Goal: Navigation & Orientation: Understand site structure

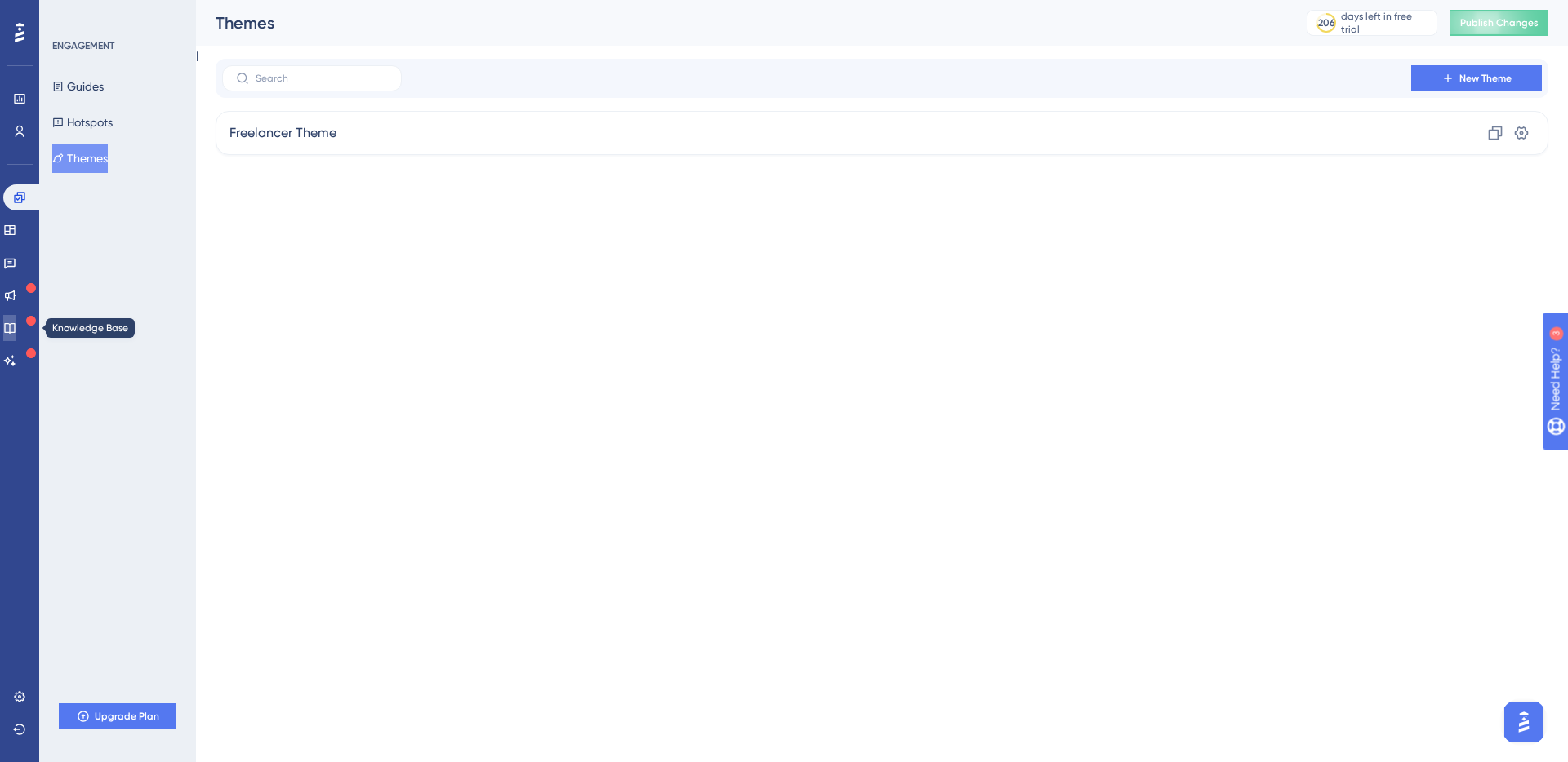
click at [16, 335] on link at bounding box center [9, 329] width 13 height 26
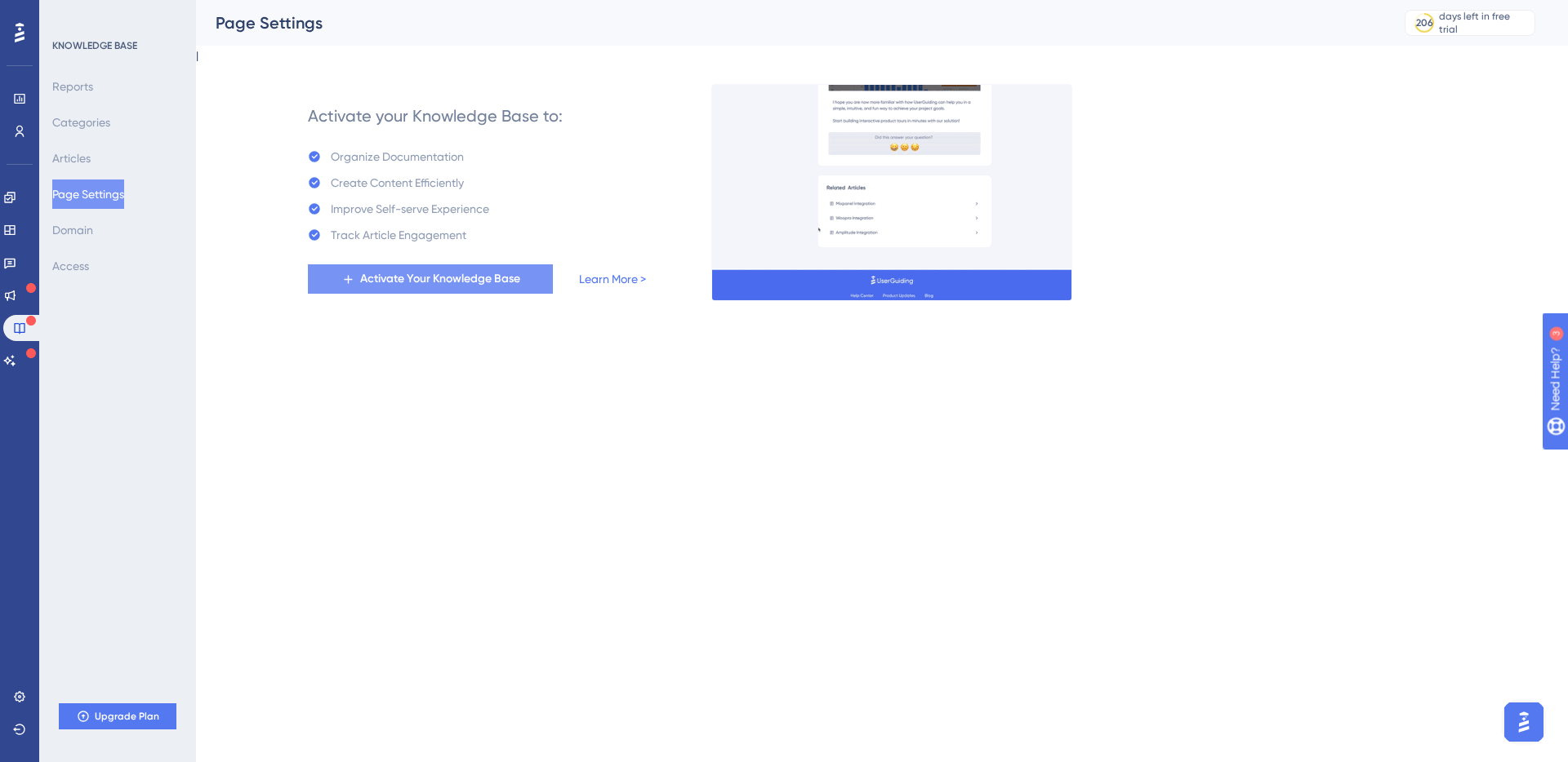
click at [410, 282] on span "Activate Your Knowledge Base" at bounding box center [439, 279] width 160 height 20
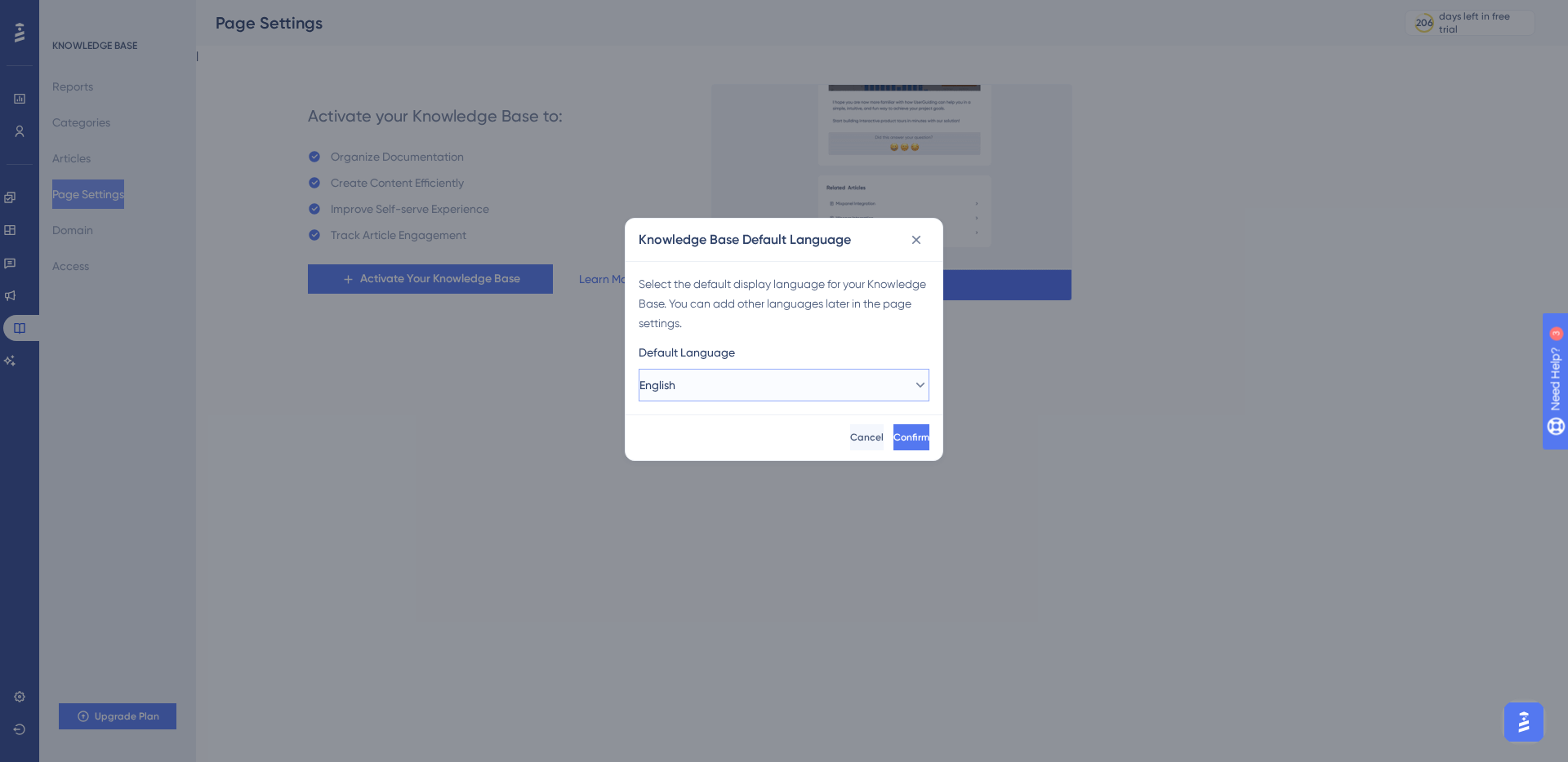
click at [775, 400] on button "English" at bounding box center [784, 385] width 291 height 33
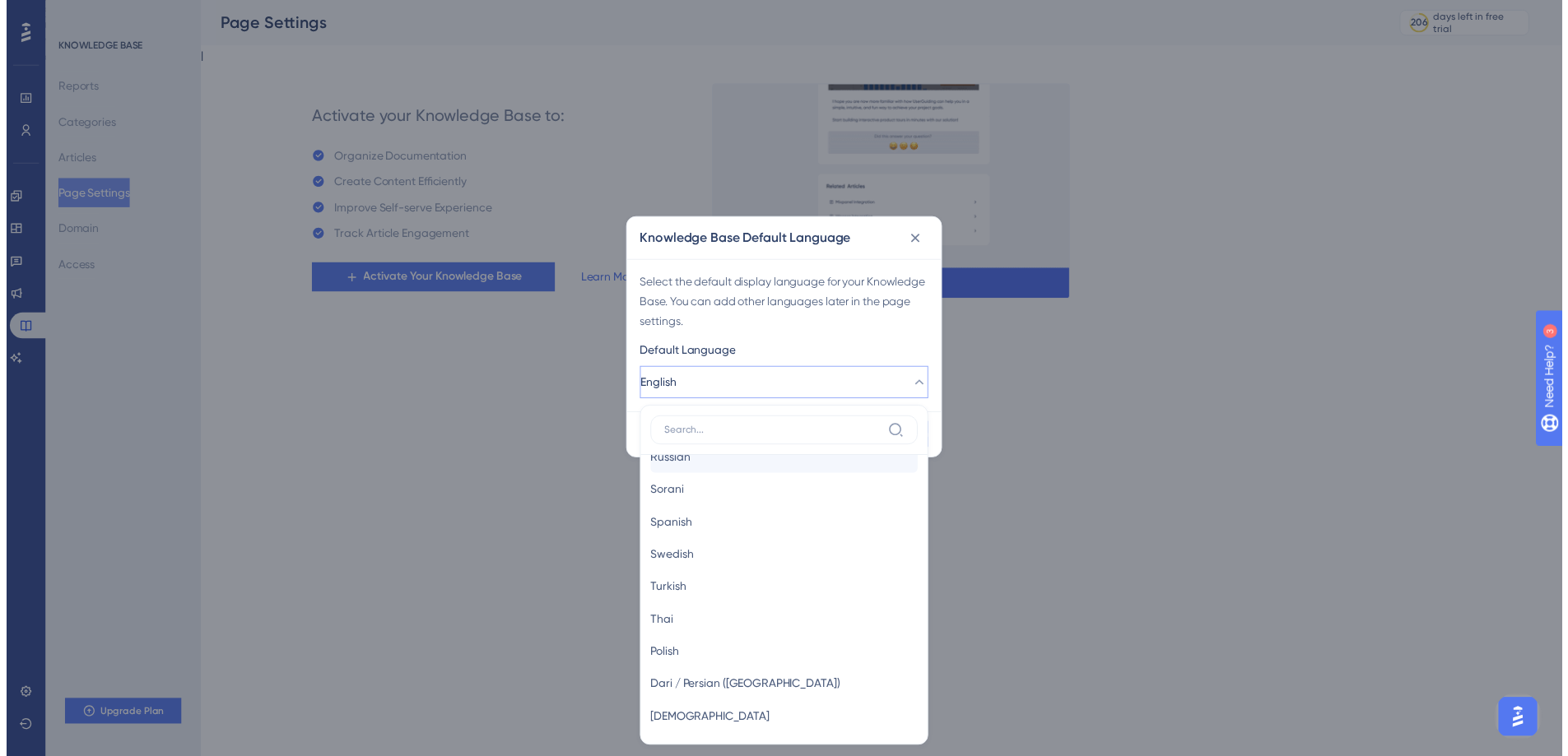
scroll to position [920, 0]
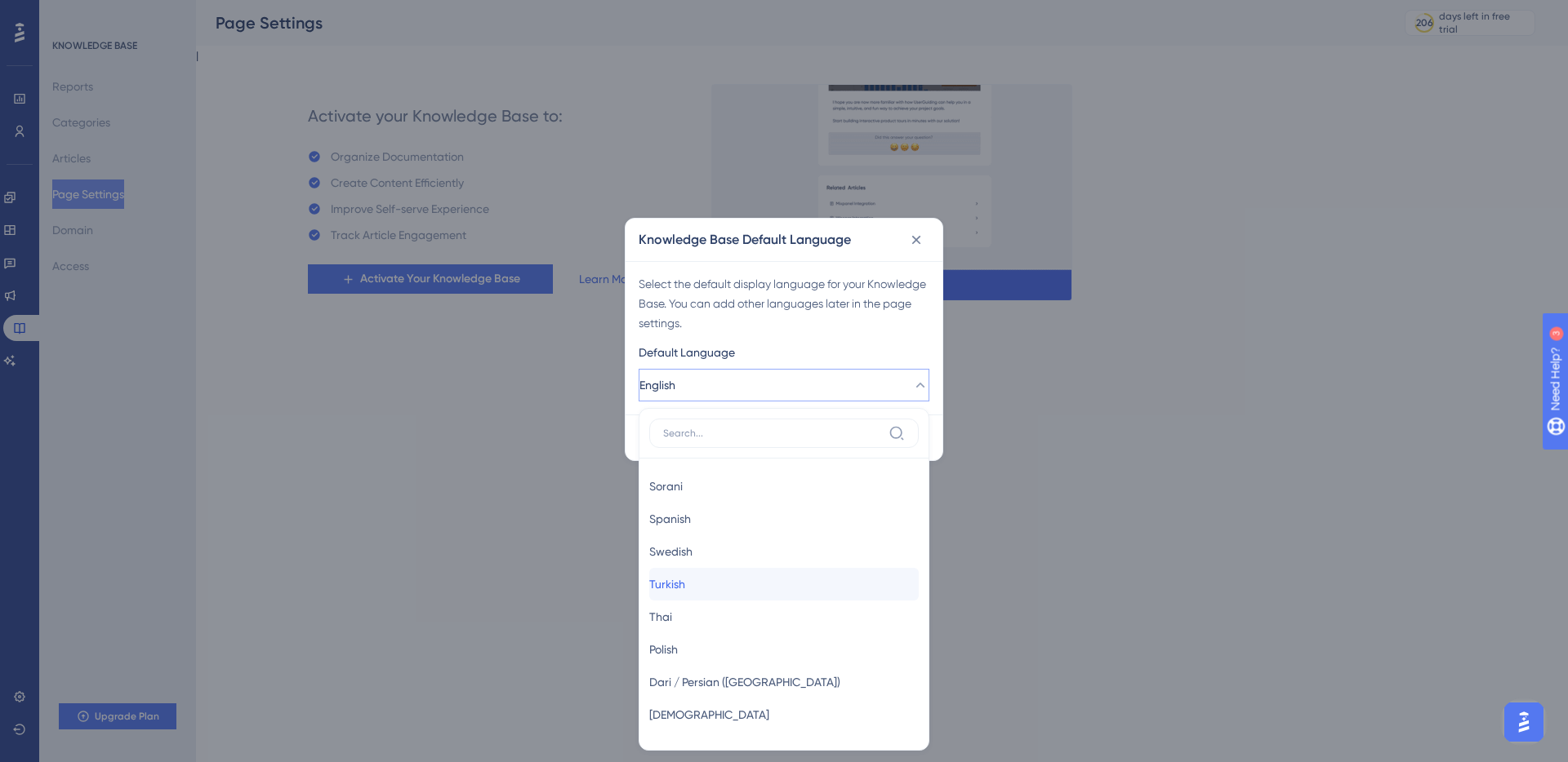
click at [718, 583] on div "Turkish Turkish" at bounding box center [783, 584] width 269 height 33
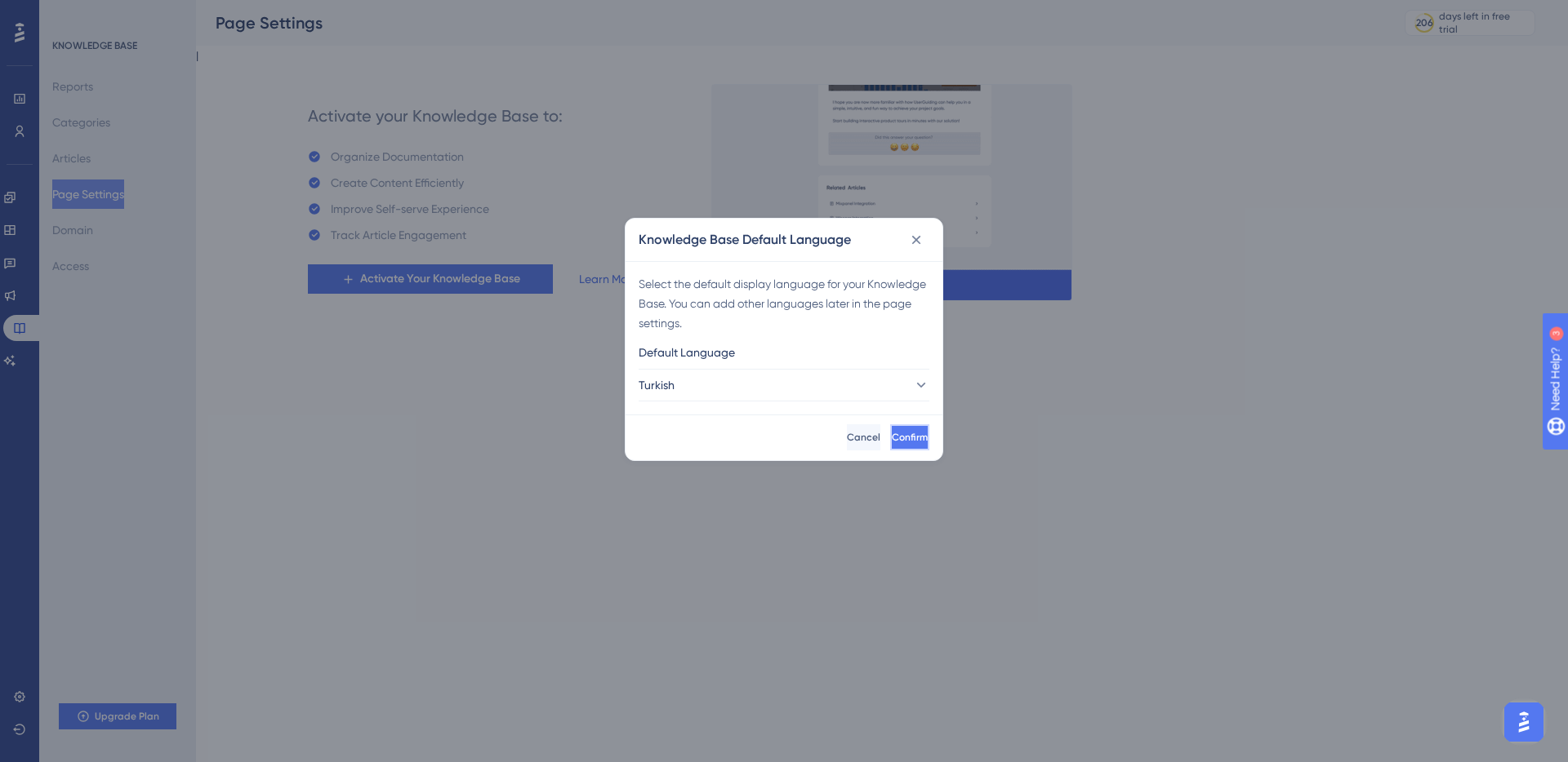
click at [890, 447] on button "Confirm" at bounding box center [909, 437] width 39 height 26
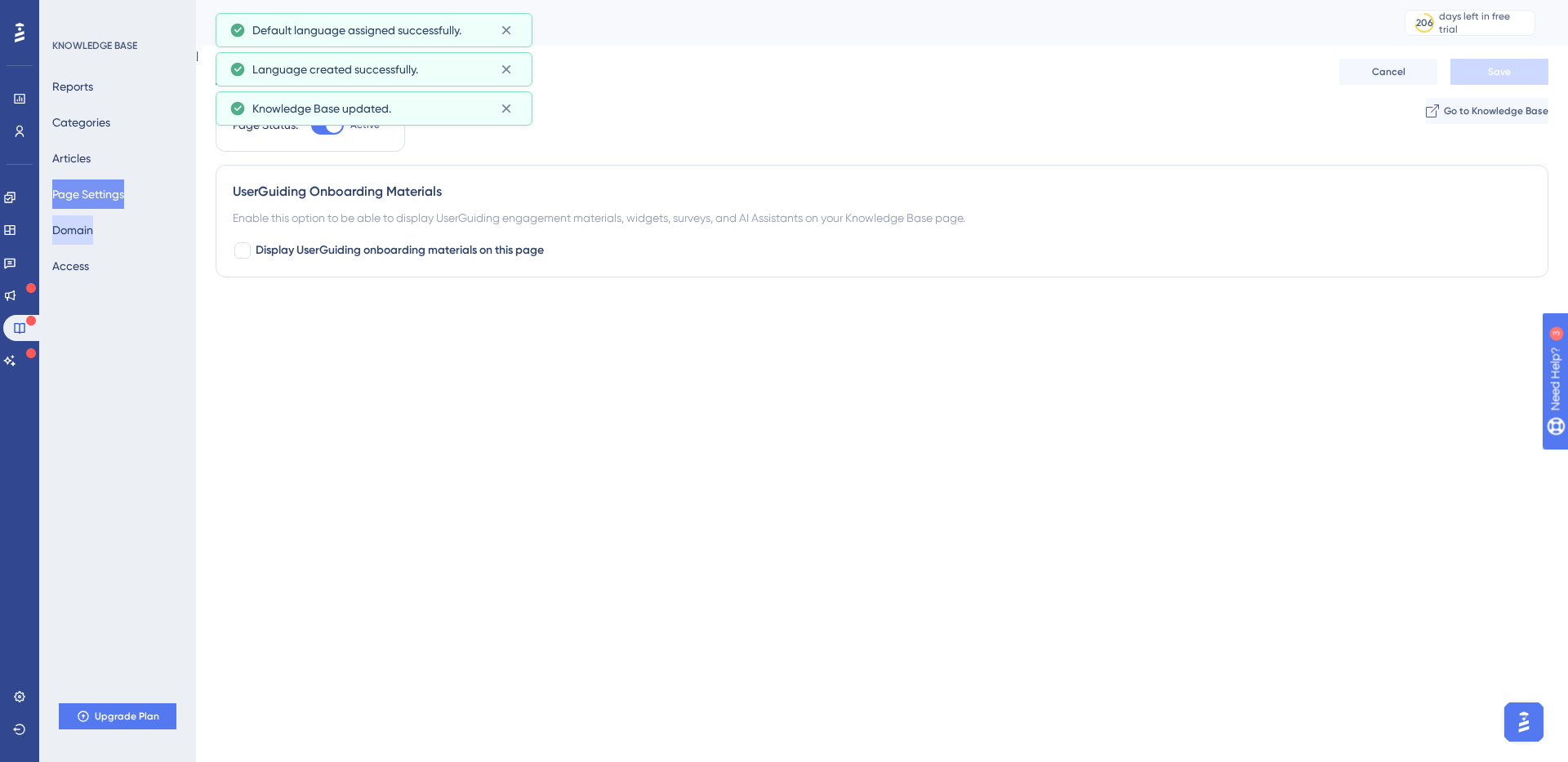
click at [94, 235] on button "Domain" at bounding box center [72, 229] width 41 height 29
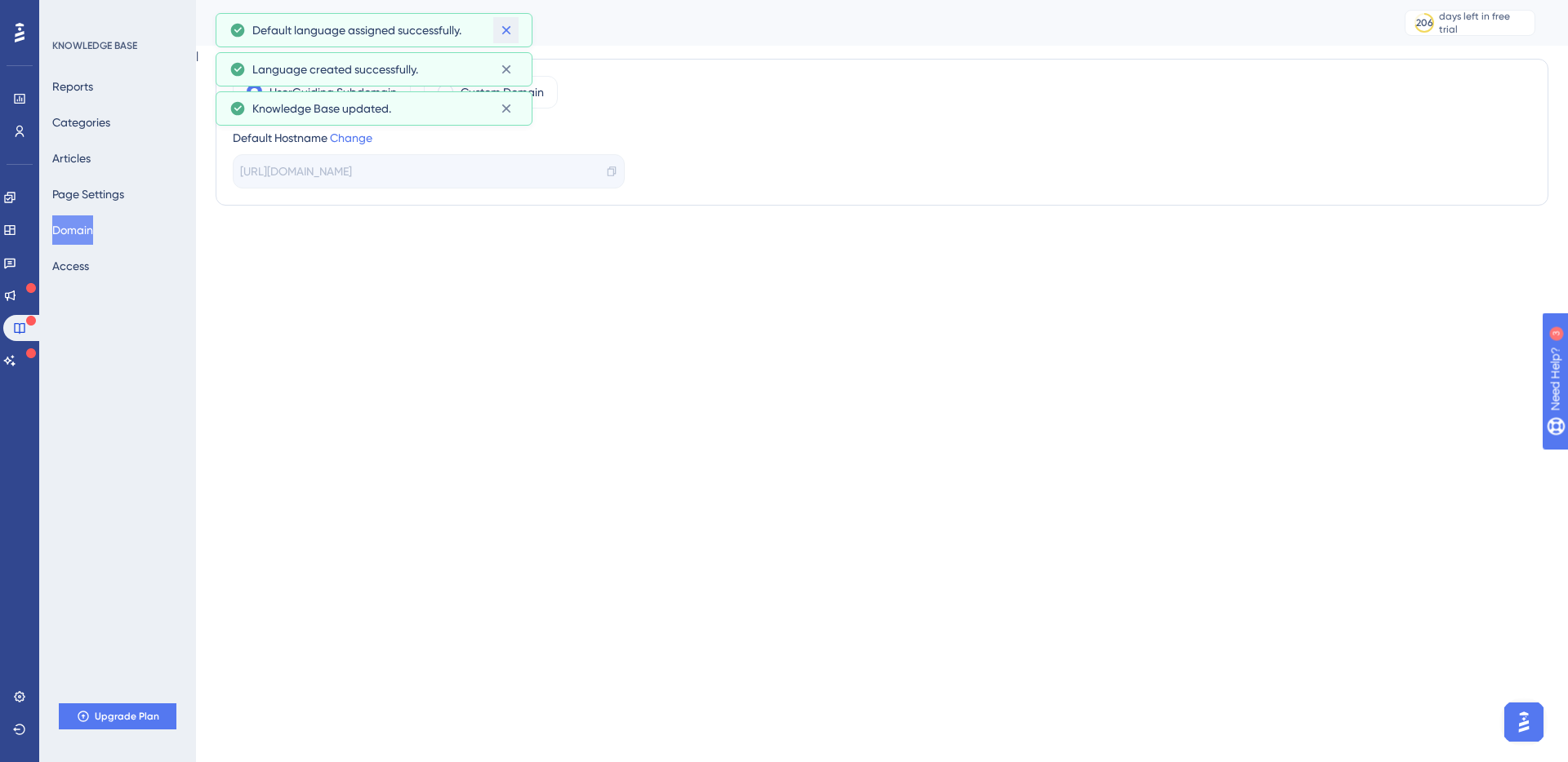
click at [512, 23] on icon at bounding box center [505, 29] width 16 height 16
click at [511, 23] on icon at bounding box center [505, 29] width 16 height 16
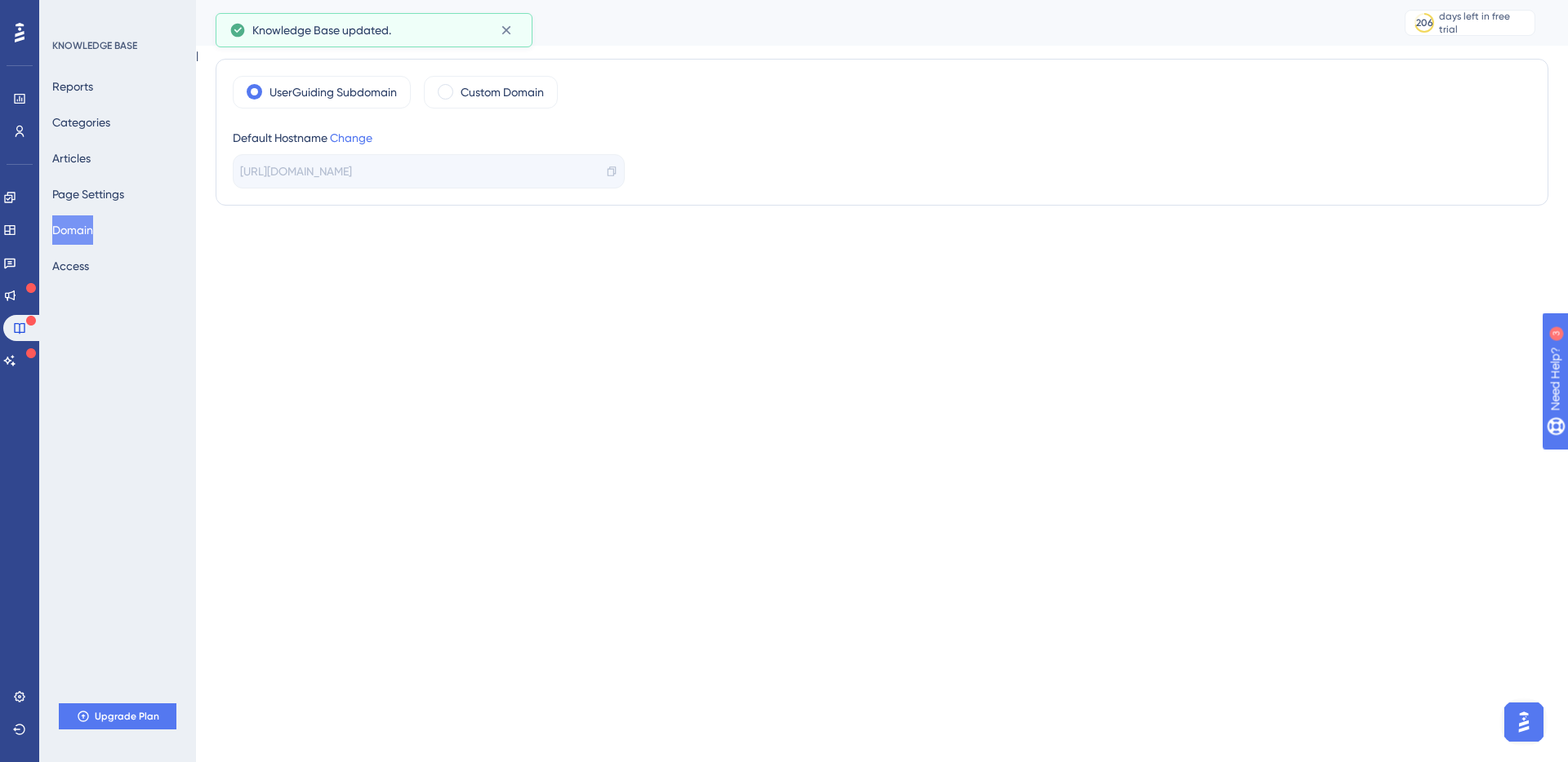
click at [511, 23] on icon at bounding box center [505, 29] width 16 height 16
click at [508, 83] on label "Custom Domain" at bounding box center [502, 92] width 83 height 20
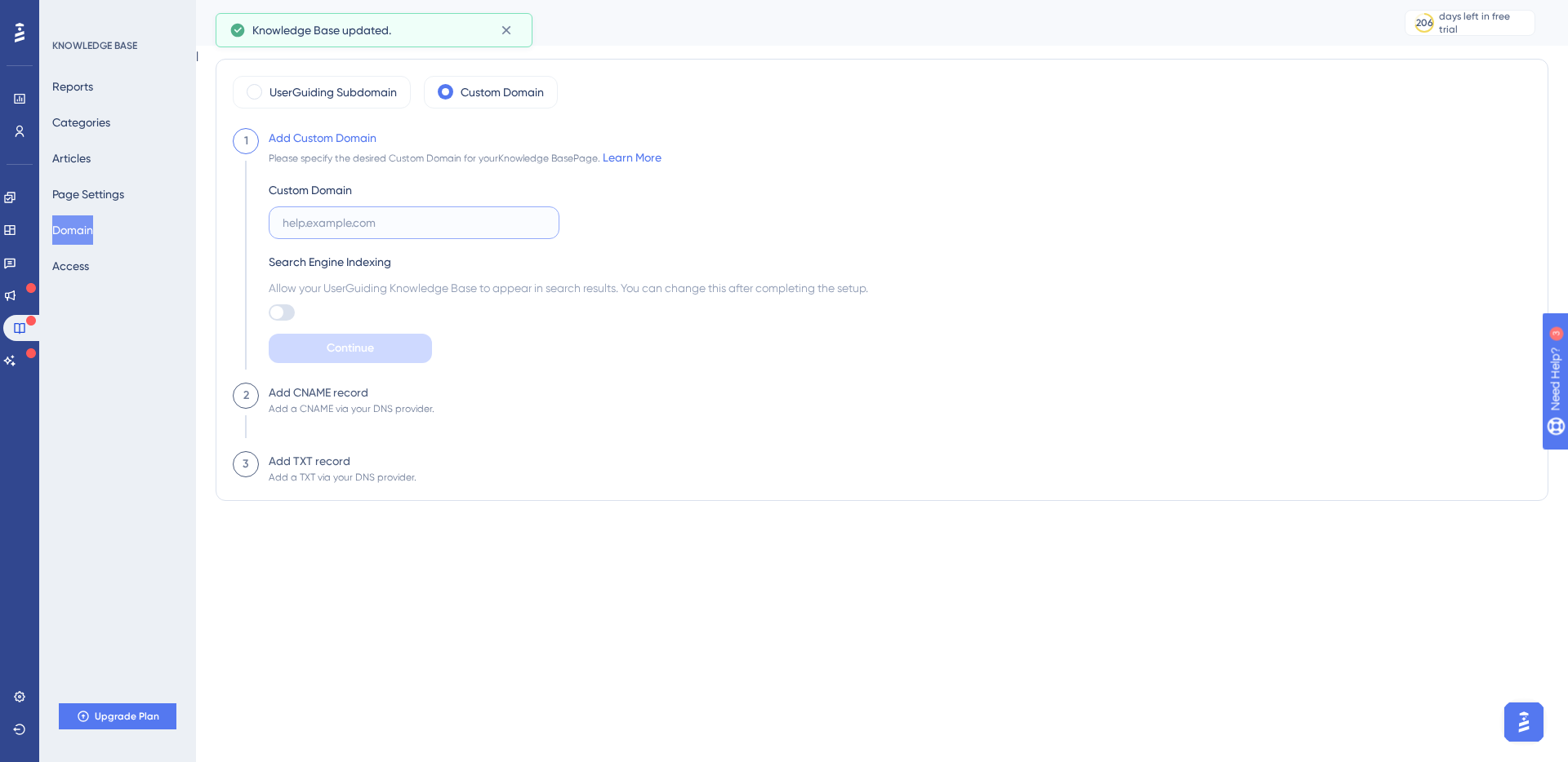
click at [341, 214] on input "text" at bounding box center [414, 222] width 263 height 18
click at [275, 315] on div at bounding box center [277, 313] width 13 height 13
click at [268, 313] on input "checkbox" at bounding box center [268, 313] width 1 height 1
click at [279, 314] on div at bounding box center [281, 312] width 26 height 16
click at [268, 313] on input "checkbox" at bounding box center [268, 313] width 1 height 1
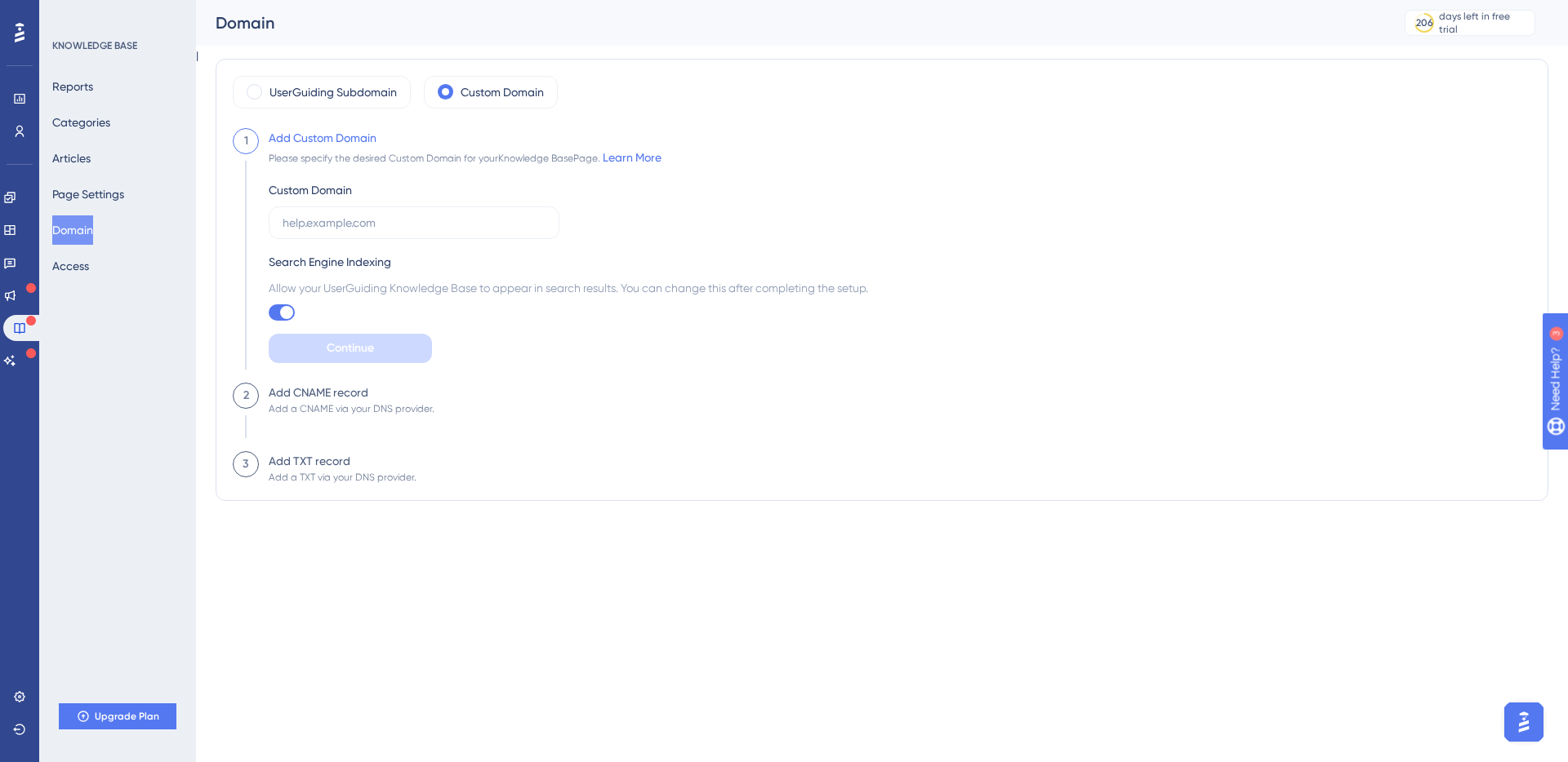
checkbox input "false"
click at [79, 76] on button "Reports" at bounding box center [72, 86] width 41 height 29
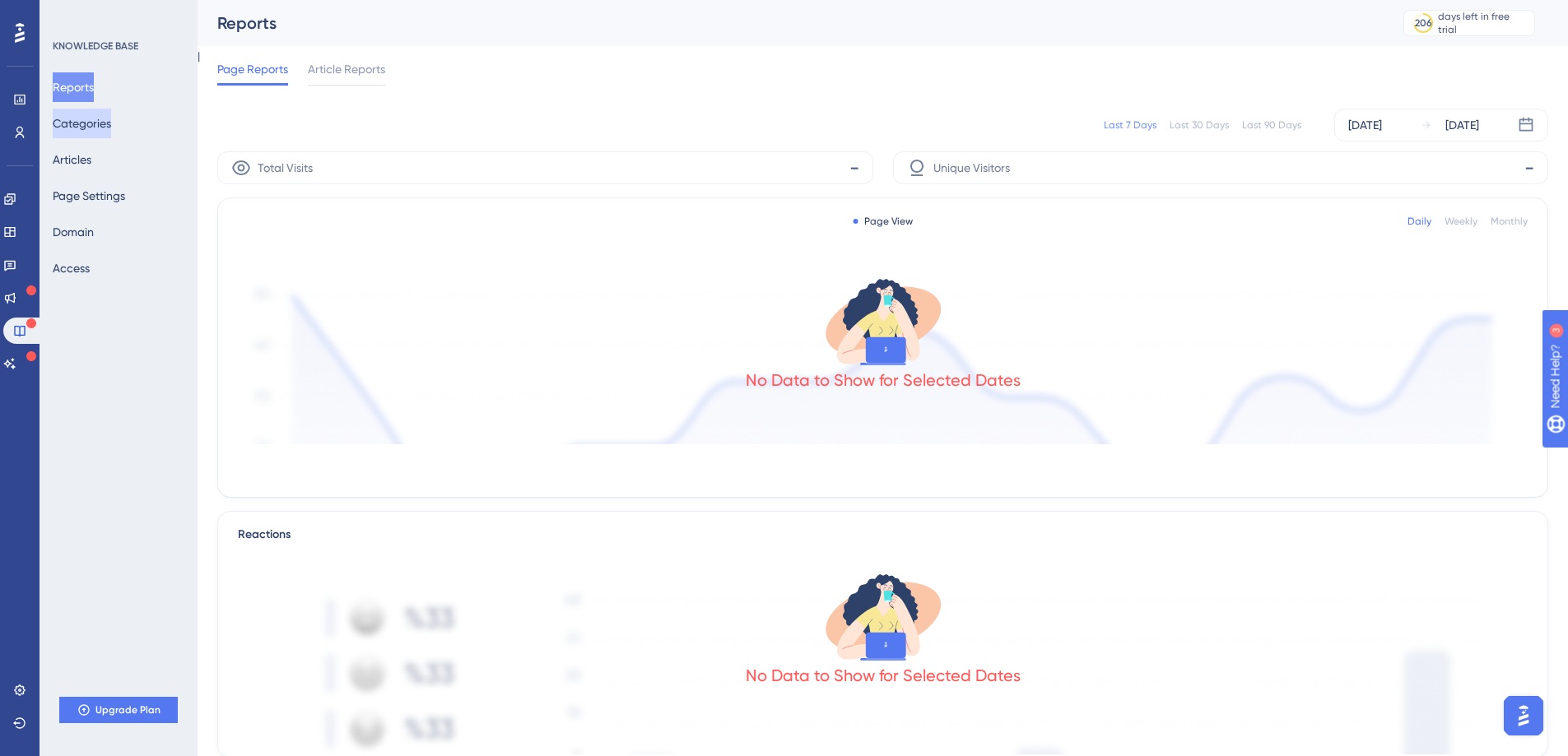
click at [102, 120] on button "Categories" at bounding box center [81, 123] width 58 height 30
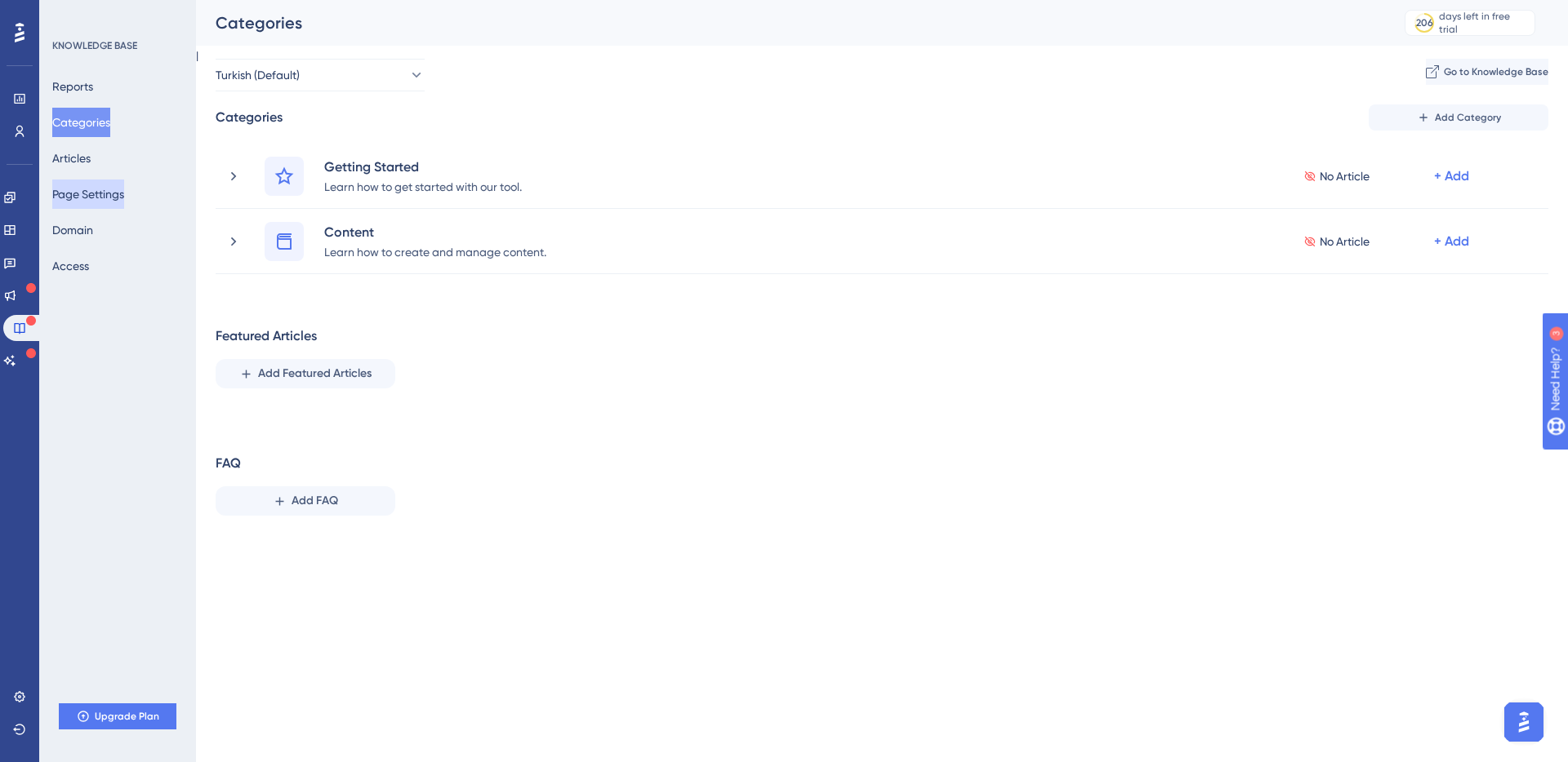
click at [95, 200] on button "Page Settings" at bounding box center [88, 194] width 72 height 29
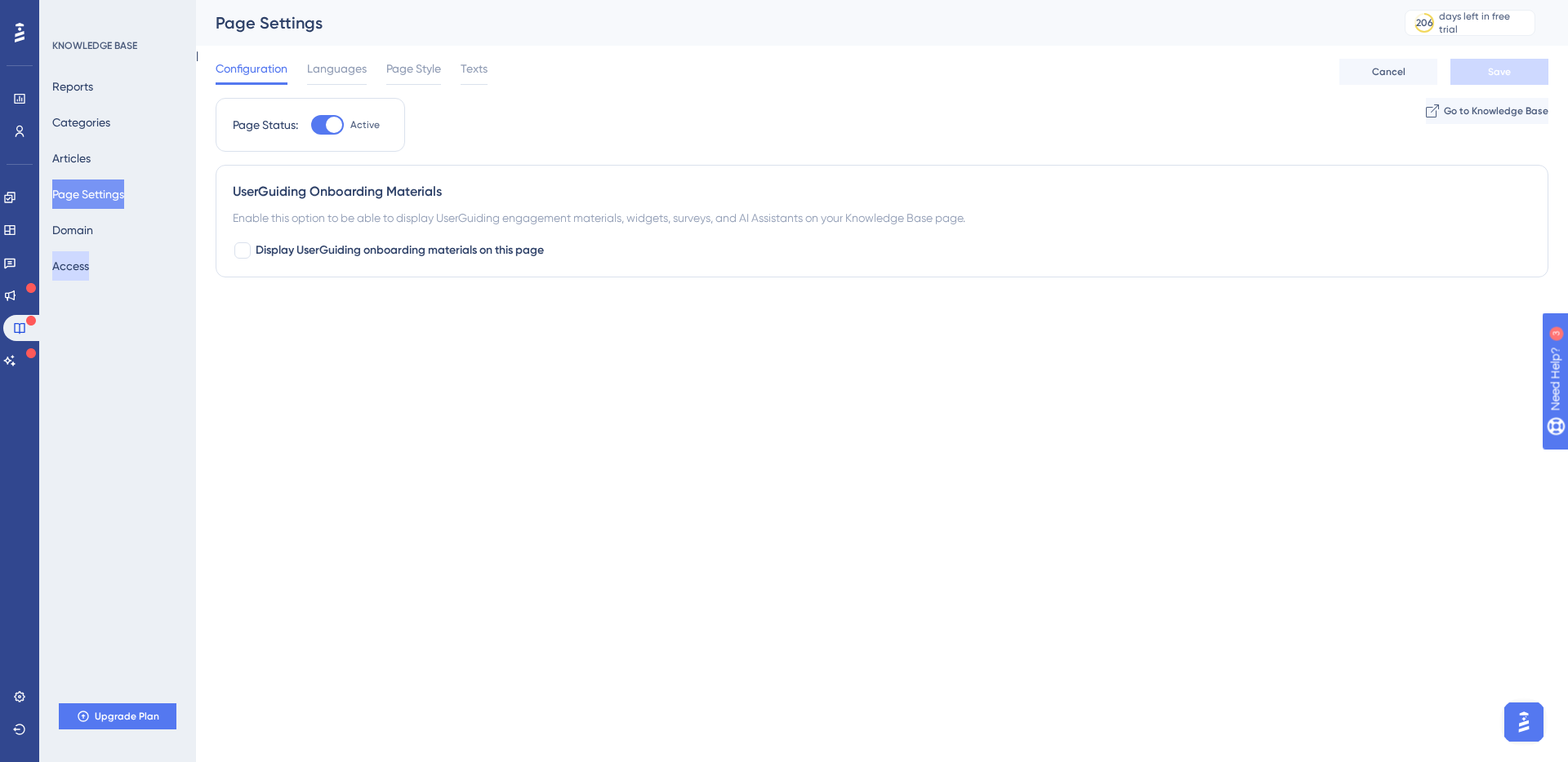
click at [89, 268] on button "Access" at bounding box center [70, 265] width 37 height 29
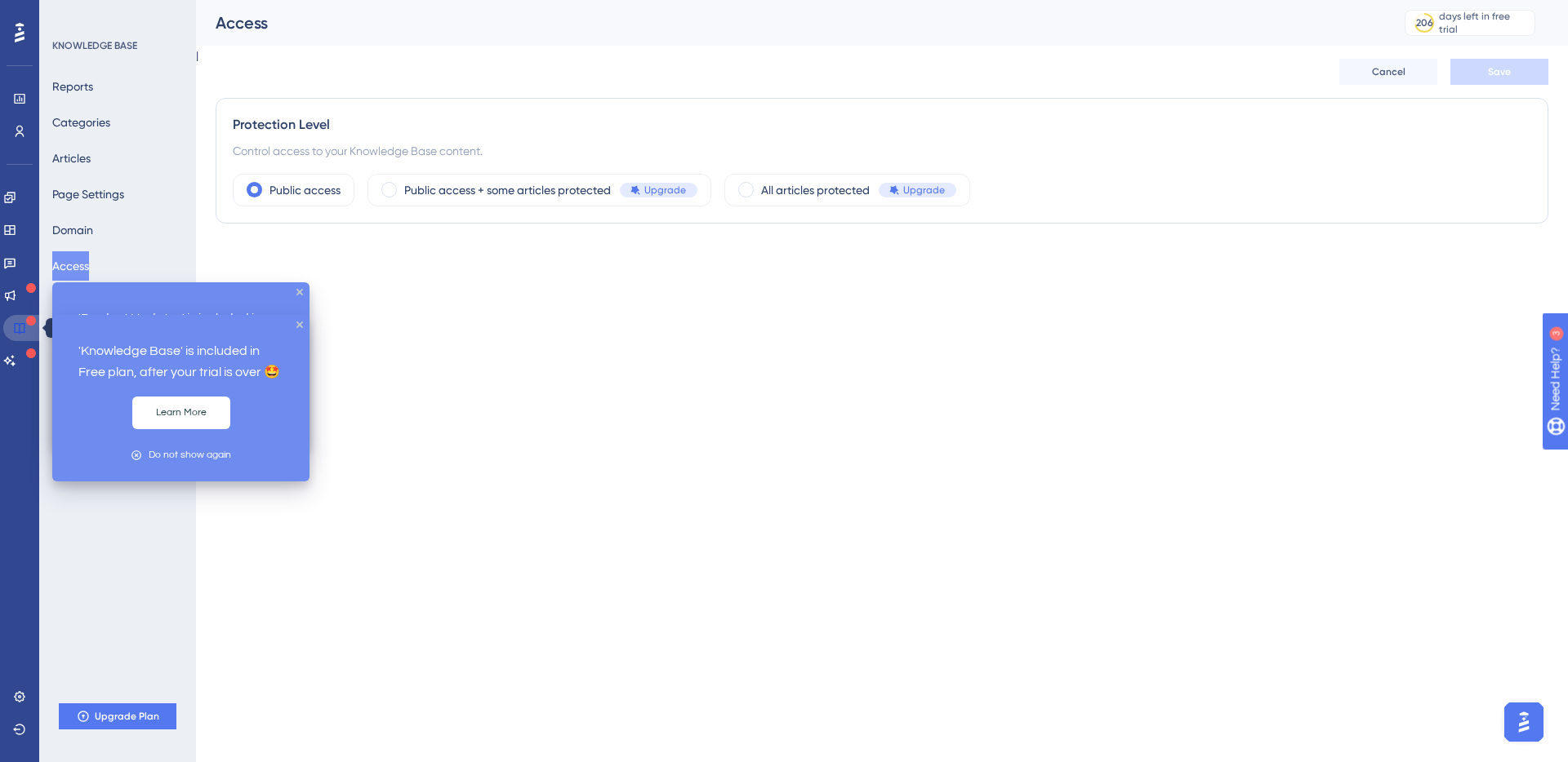
click at [19, 334] on icon at bounding box center [20, 329] width 13 height 13
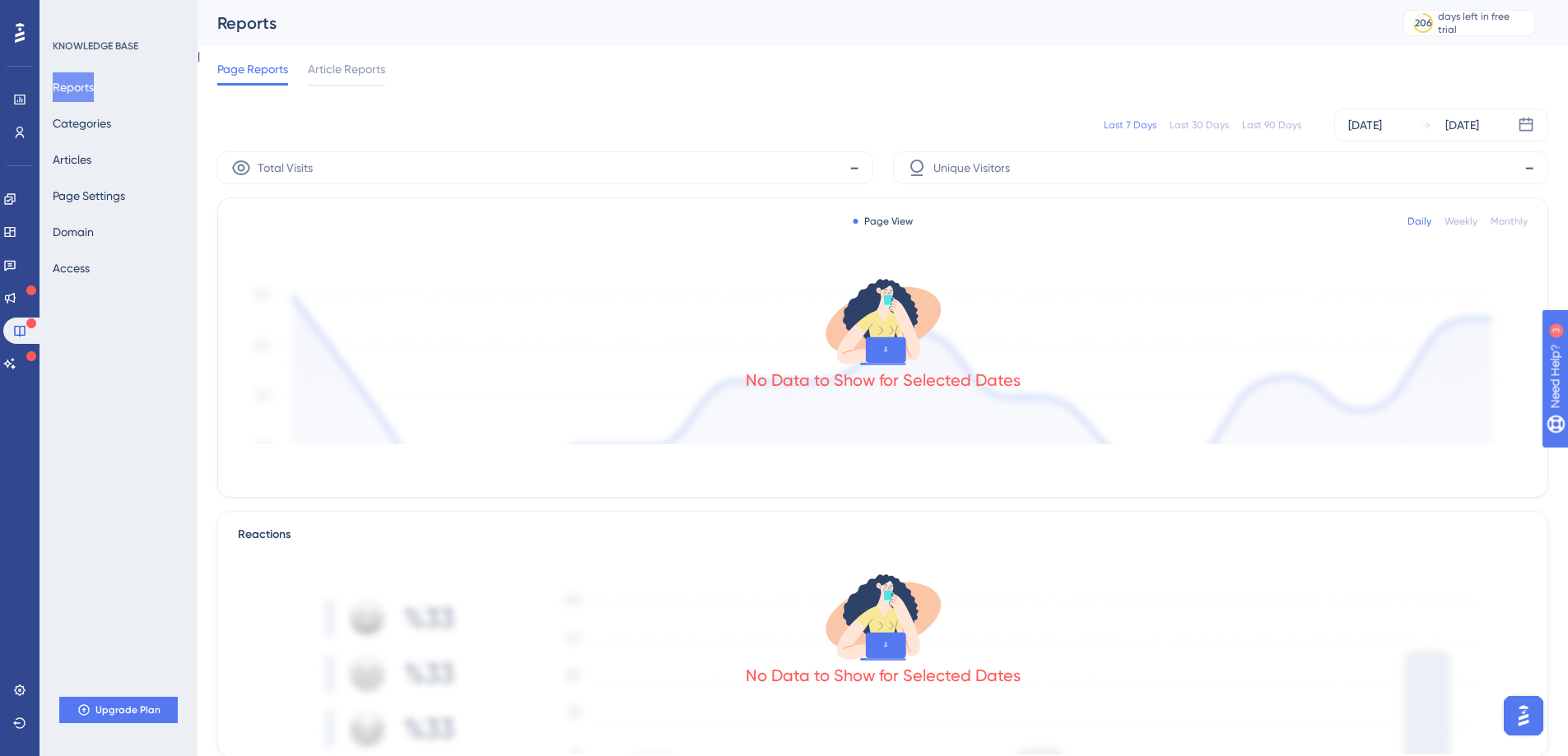
click at [354, 107] on div "Last 7 Days Last 30 Days Last 90 Days [DATE] [DATE]" at bounding box center [883, 125] width 1331 height 52
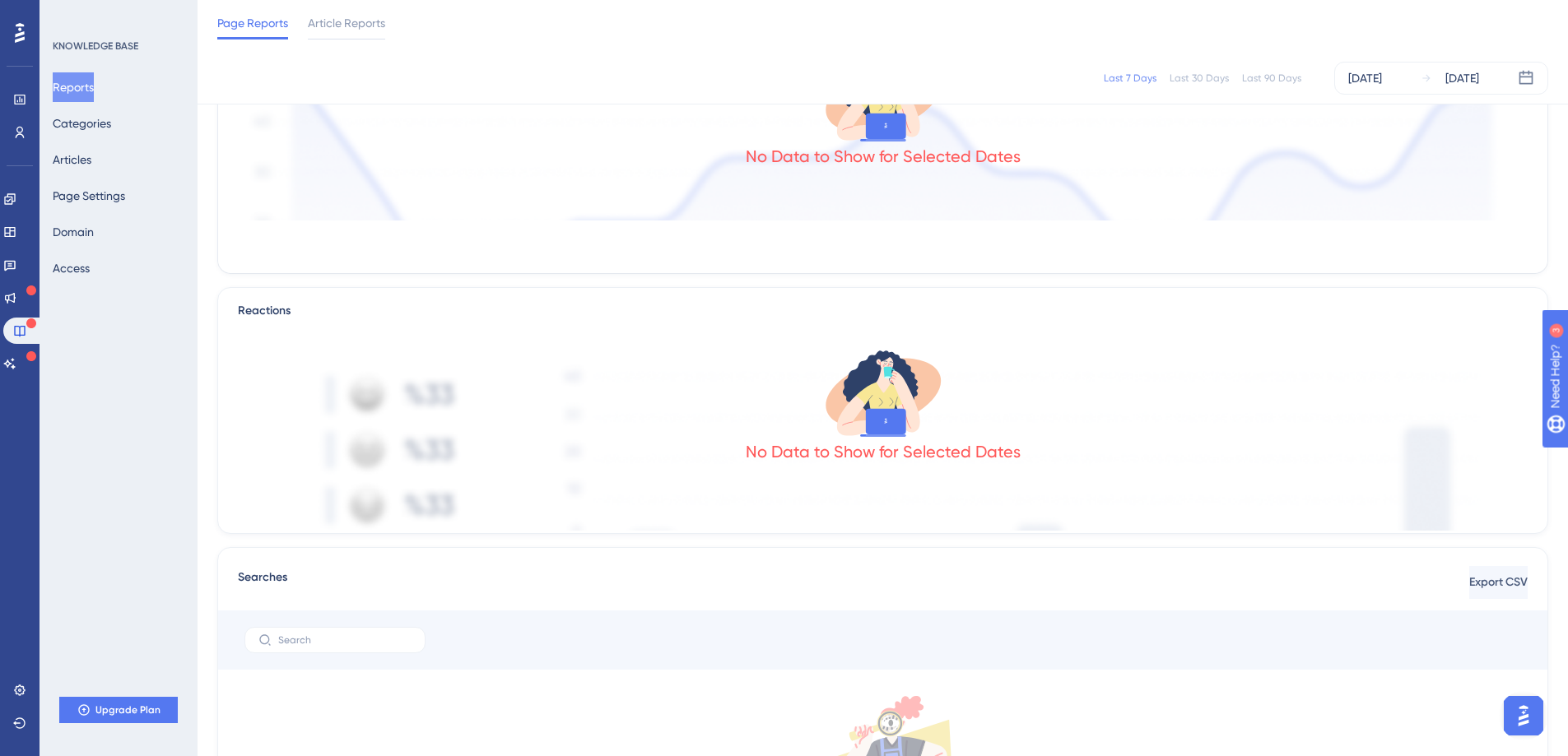
scroll to position [318, 0]
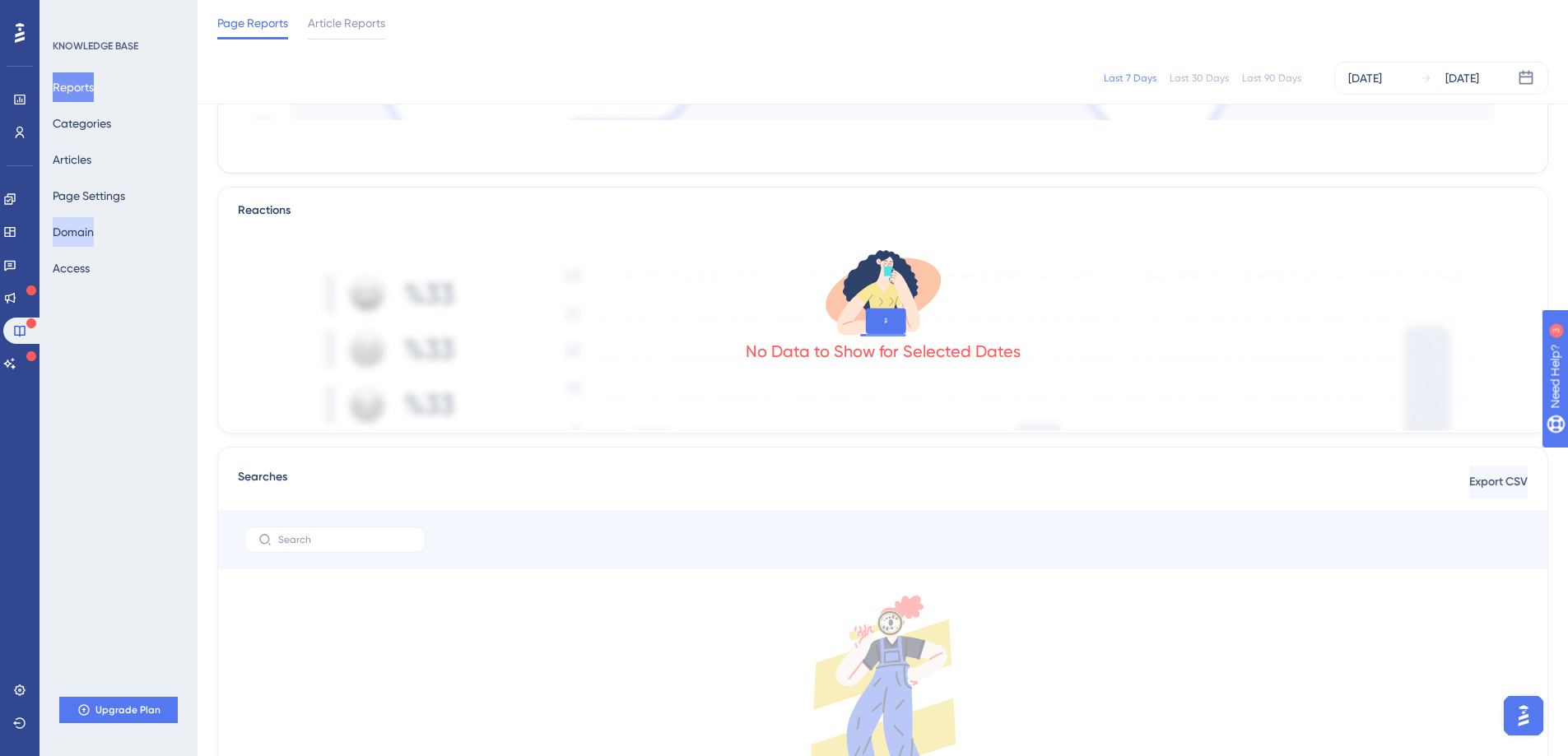
click at [94, 228] on button "Domain" at bounding box center [72, 231] width 41 height 30
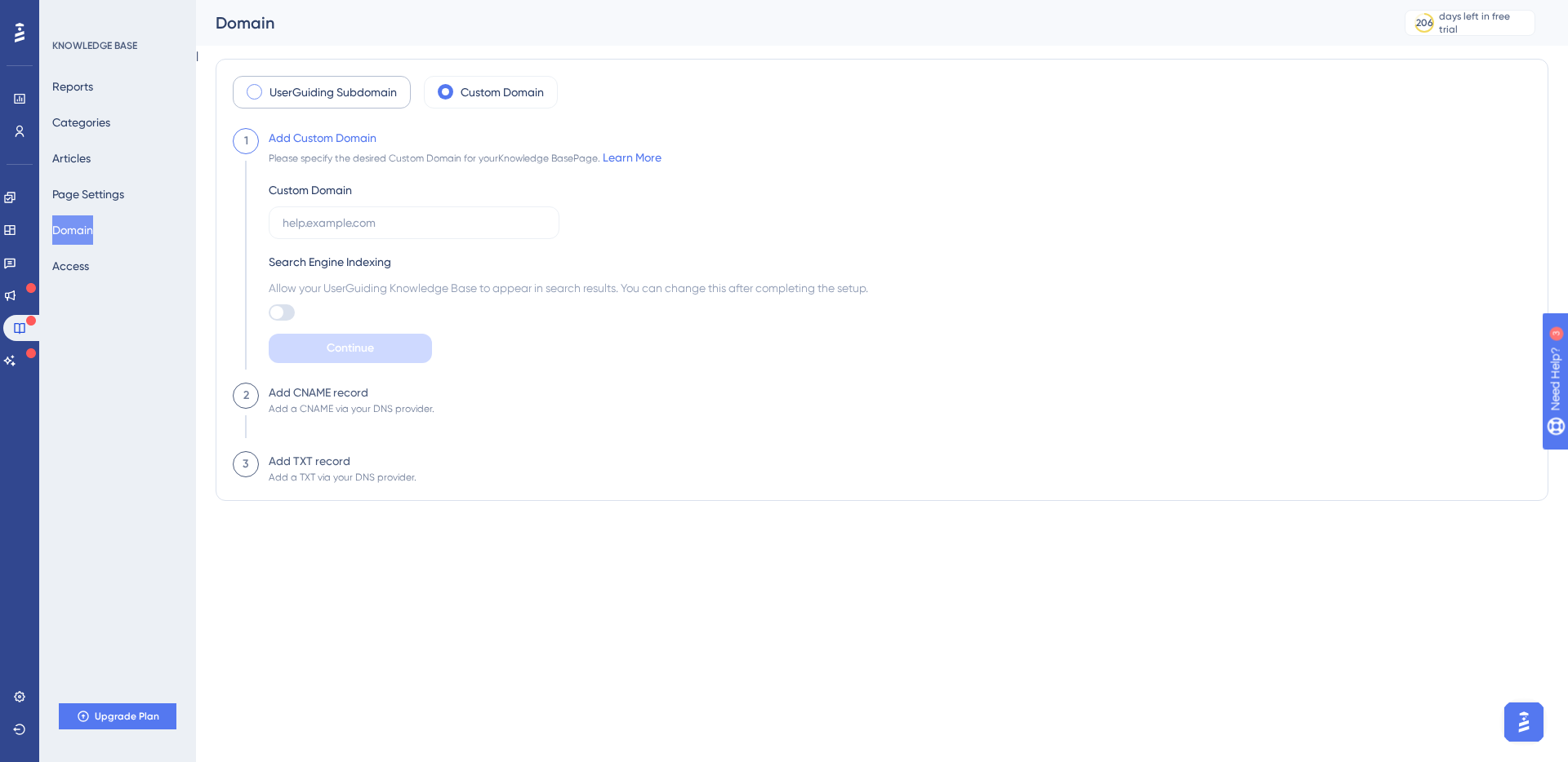
click at [299, 78] on div "UserGuiding Subdomain" at bounding box center [321, 92] width 178 height 33
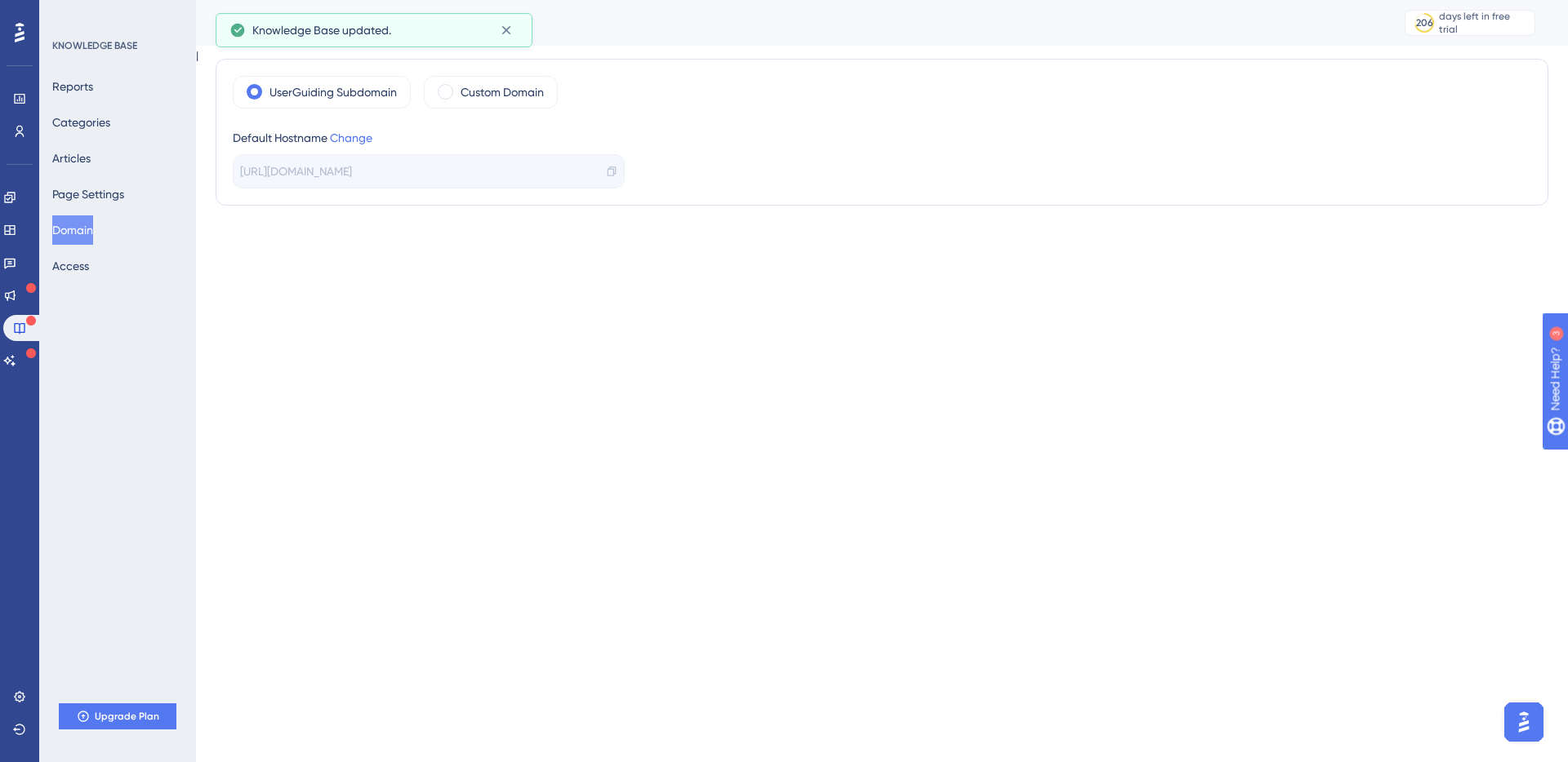
click at [352, 173] on span "[URL][DOMAIN_NAME]" at bounding box center [296, 171] width 111 height 20
click at [15, 700] on icon at bounding box center [19, 696] width 10 height 10
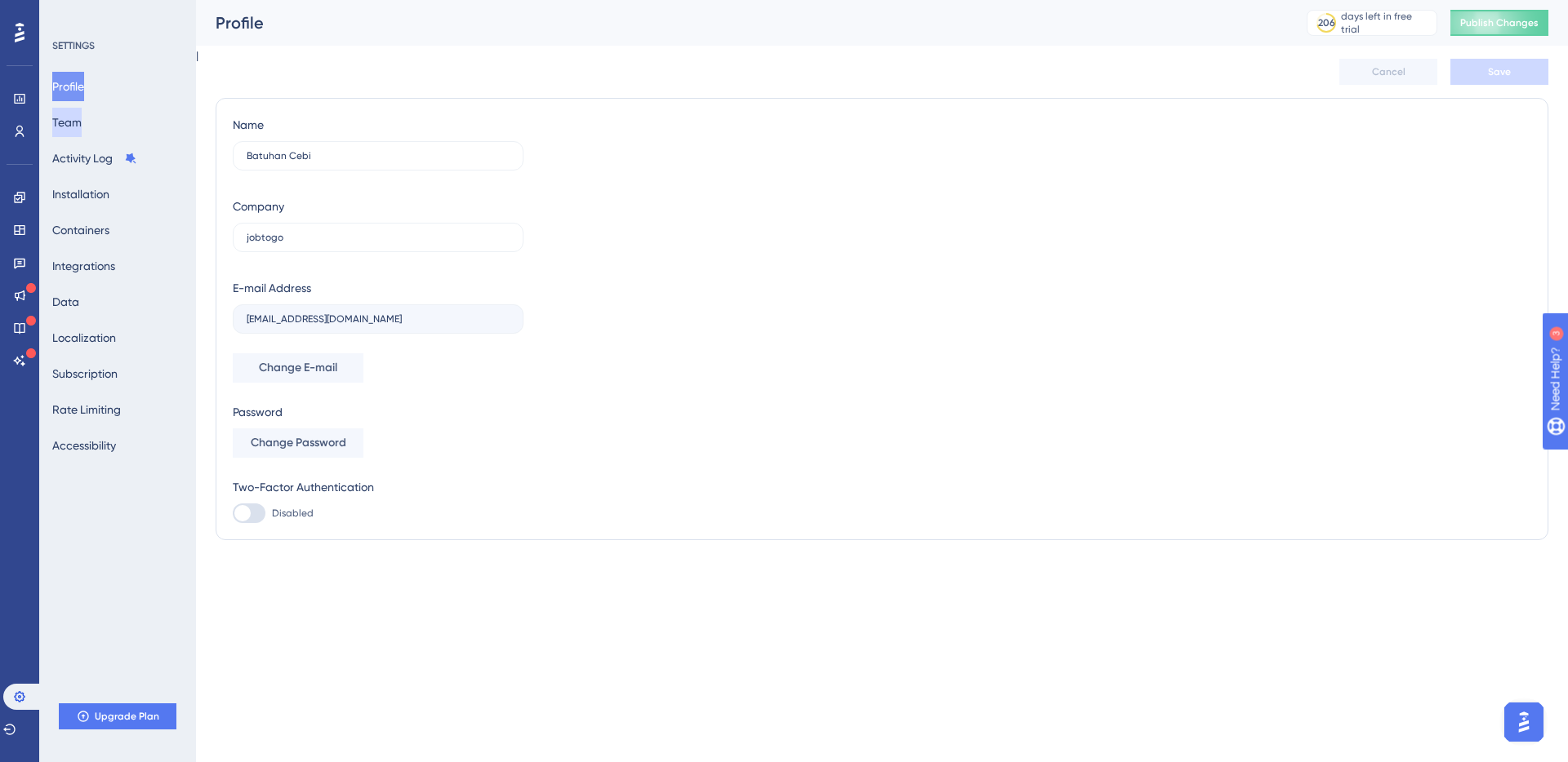
click at [81, 132] on button "Team" at bounding box center [66, 122] width 29 height 29
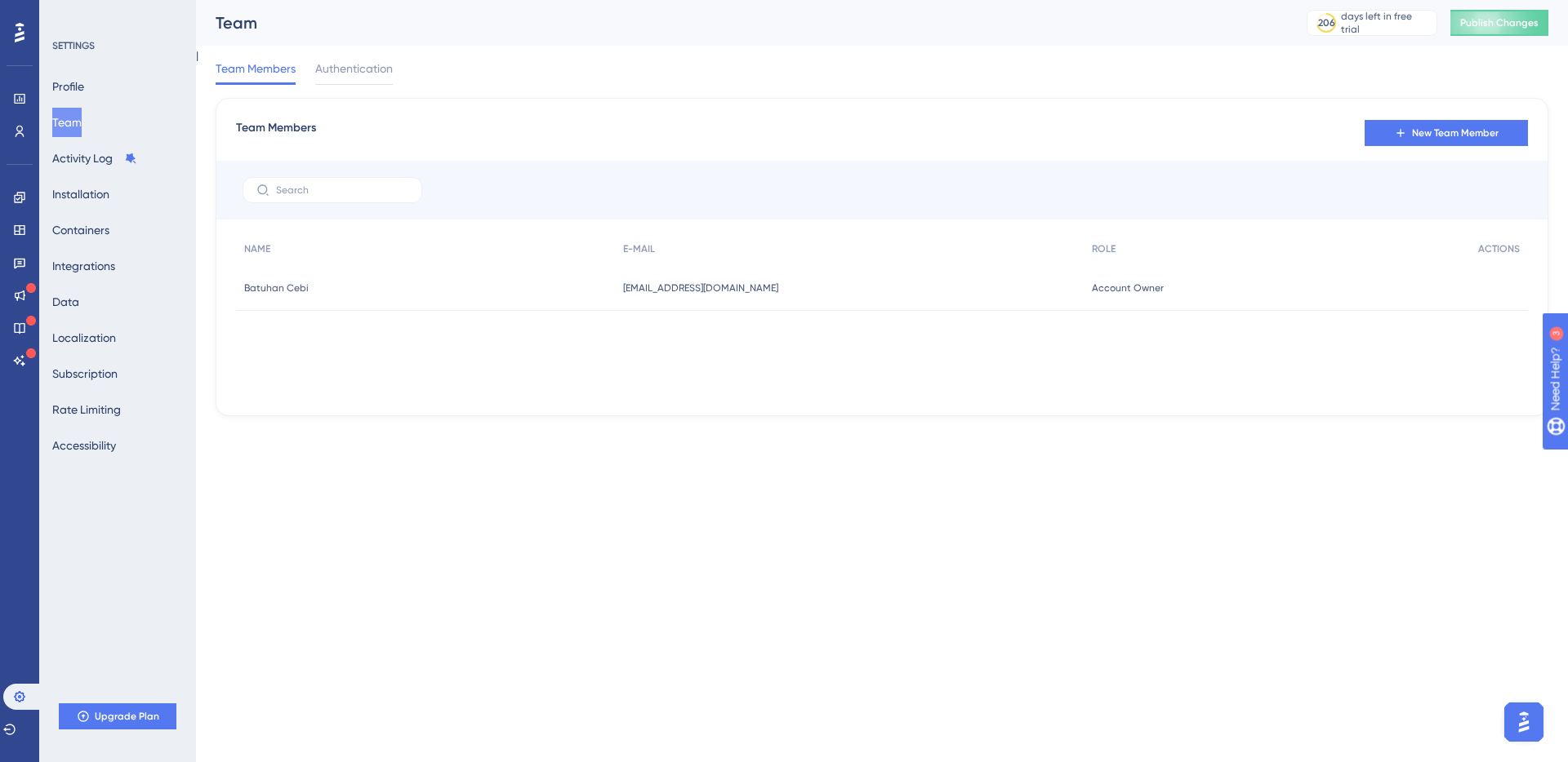
click at [103, 177] on div "Profile Team Activity Log Installation Containers Integrations Data Localizatio…" at bounding box center [118, 265] width 132 height 388
click at [111, 166] on button "Activity Log" at bounding box center [94, 158] width 85 height 29
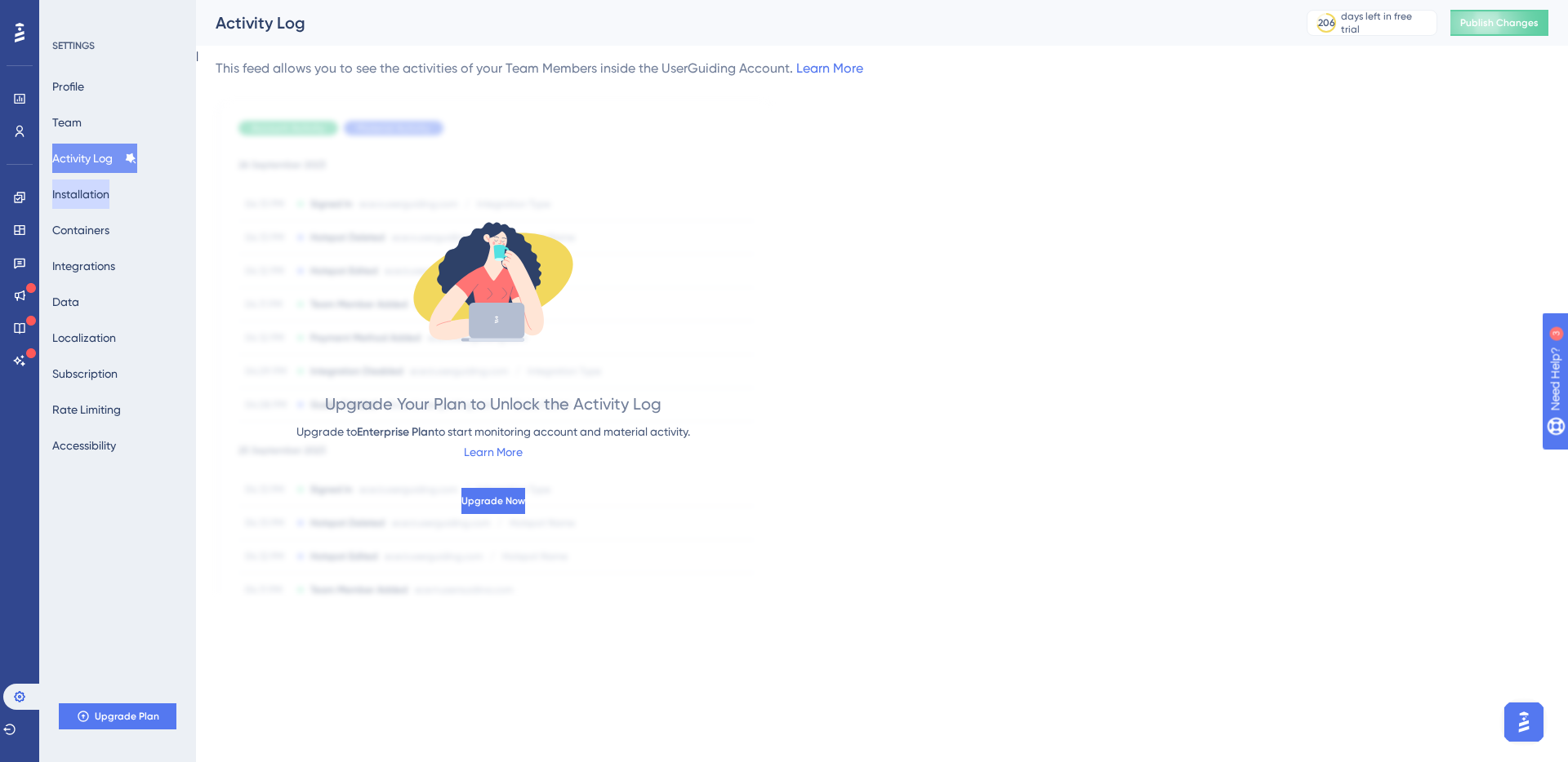
click at [60, 201] on button "Installation" at bounding box center [80, 194] width 58 height 29
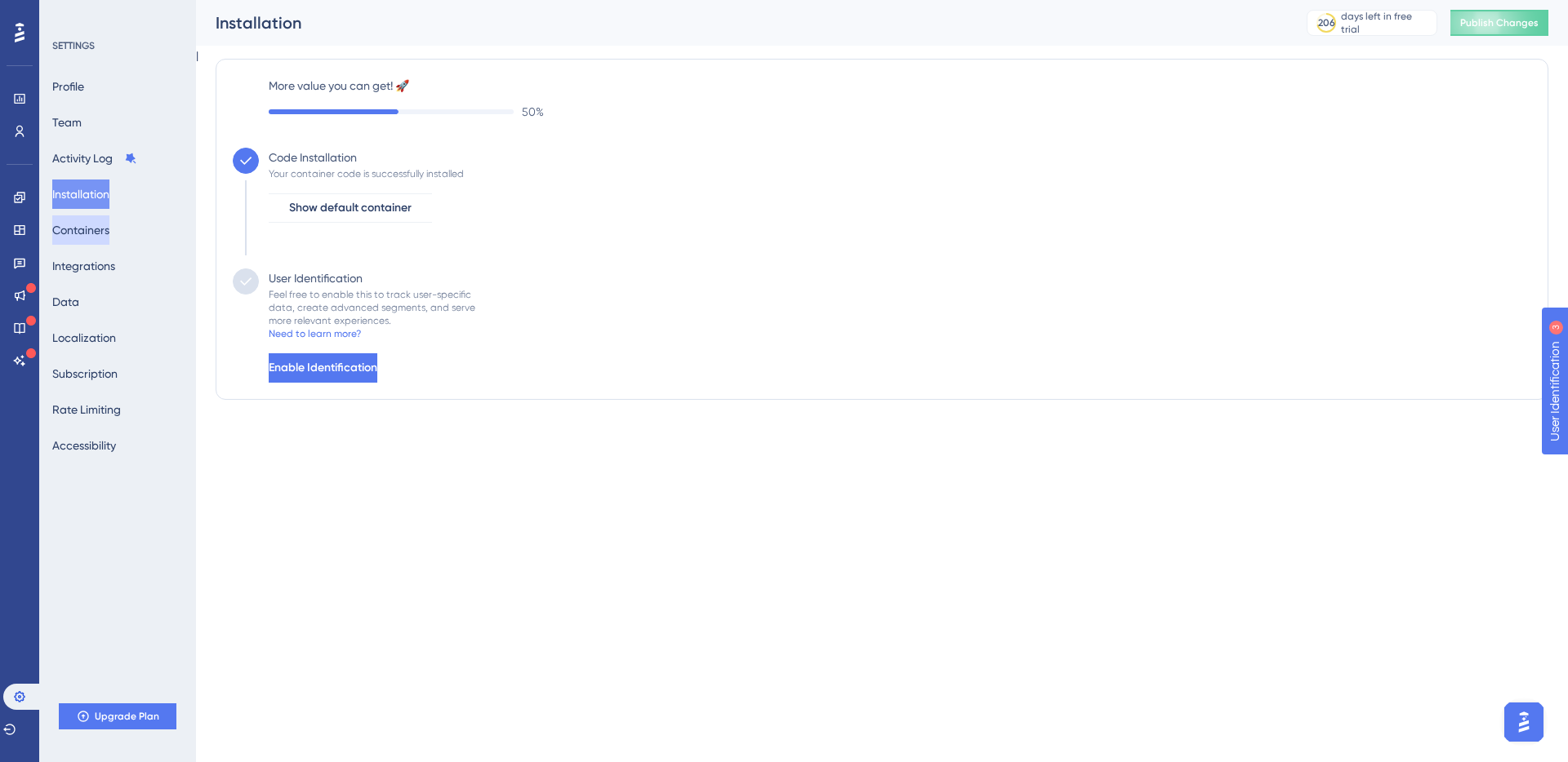
click at [72, 233] on button "Containers" at bounding box center [80, 229] width 58 height 29
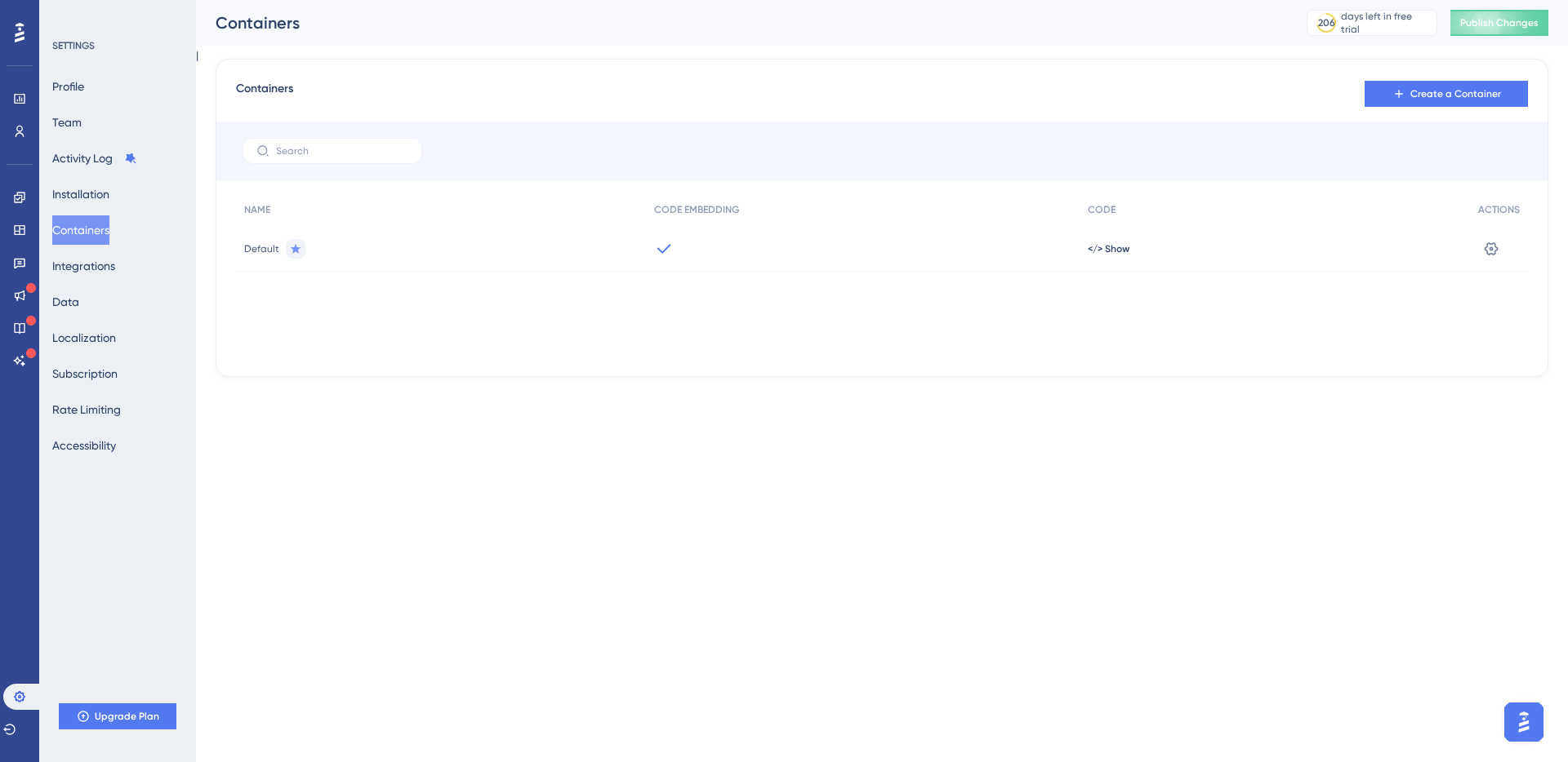
click at [16, 31] on icon at bounding box center [20, 32] width 9 height 21
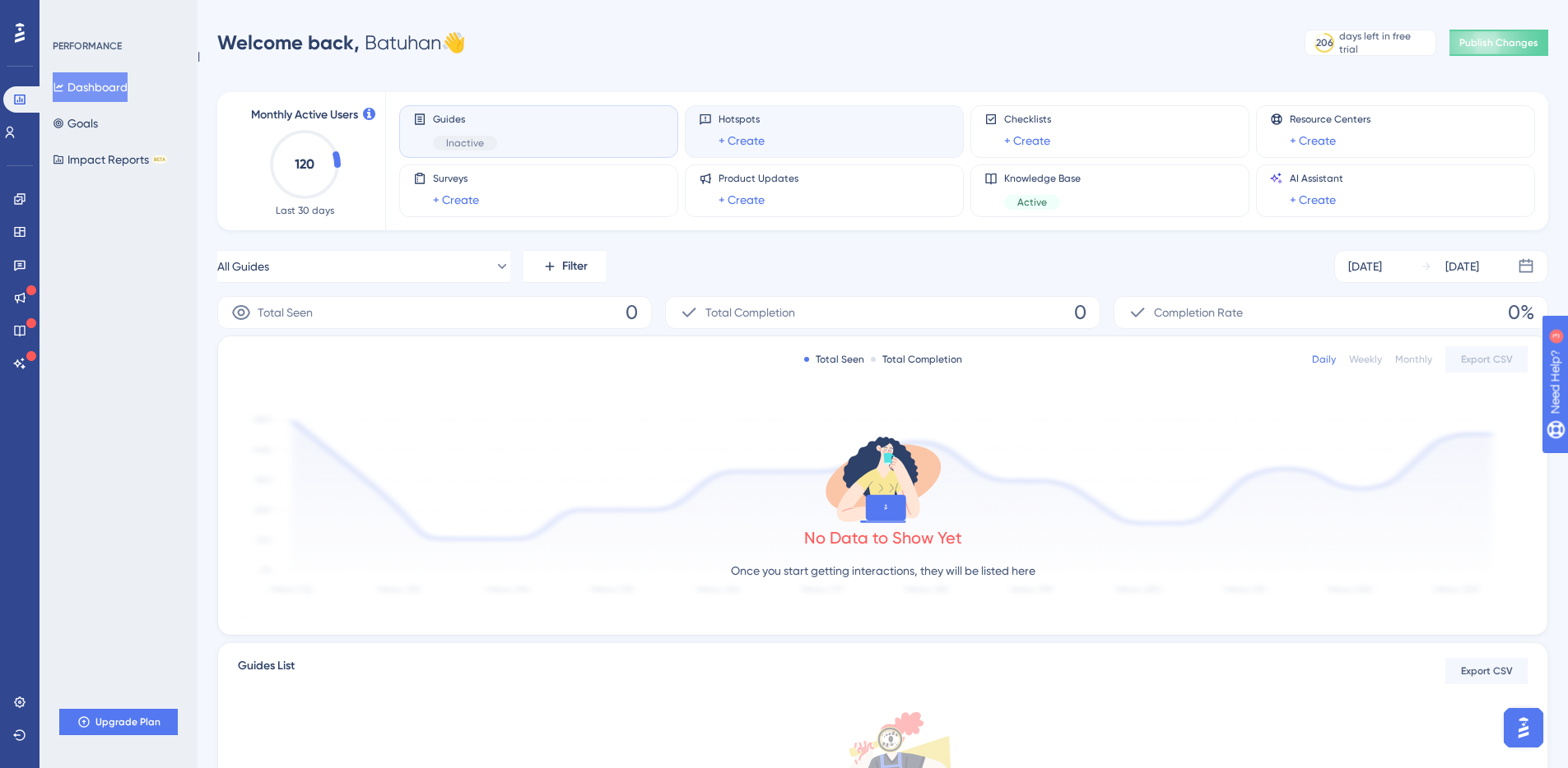
click at [824, 137] on div "Hotspots + Create" at bounding box center [824, 131] width 251 height 38
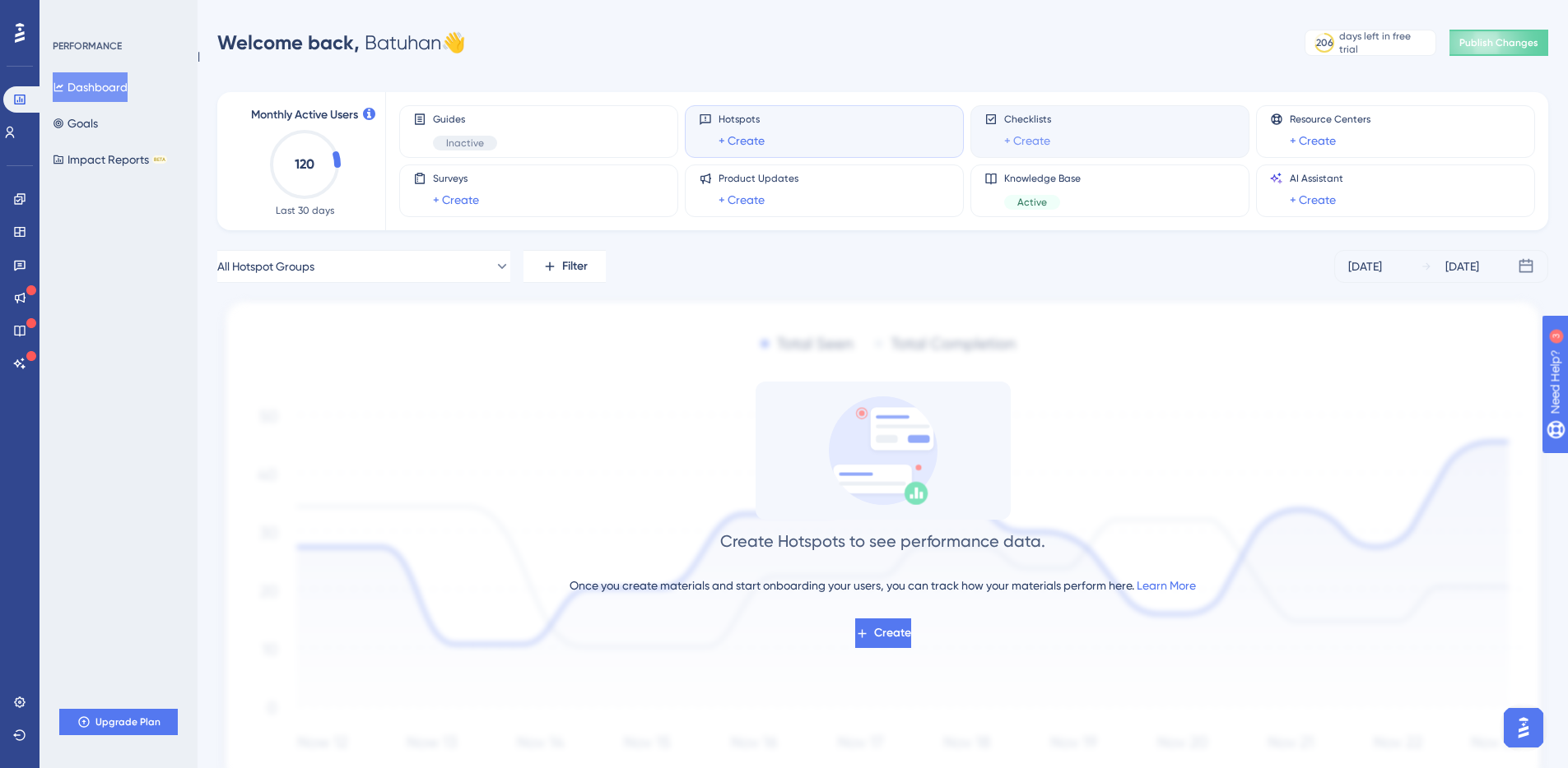
click at [1043, 136] on link "+ Create" at bounding box center [1027, 140] width 46 height 20
click at [1195, 132] on div "Checklists + Create" at bounding box center [1110, 131] width 251 height 38
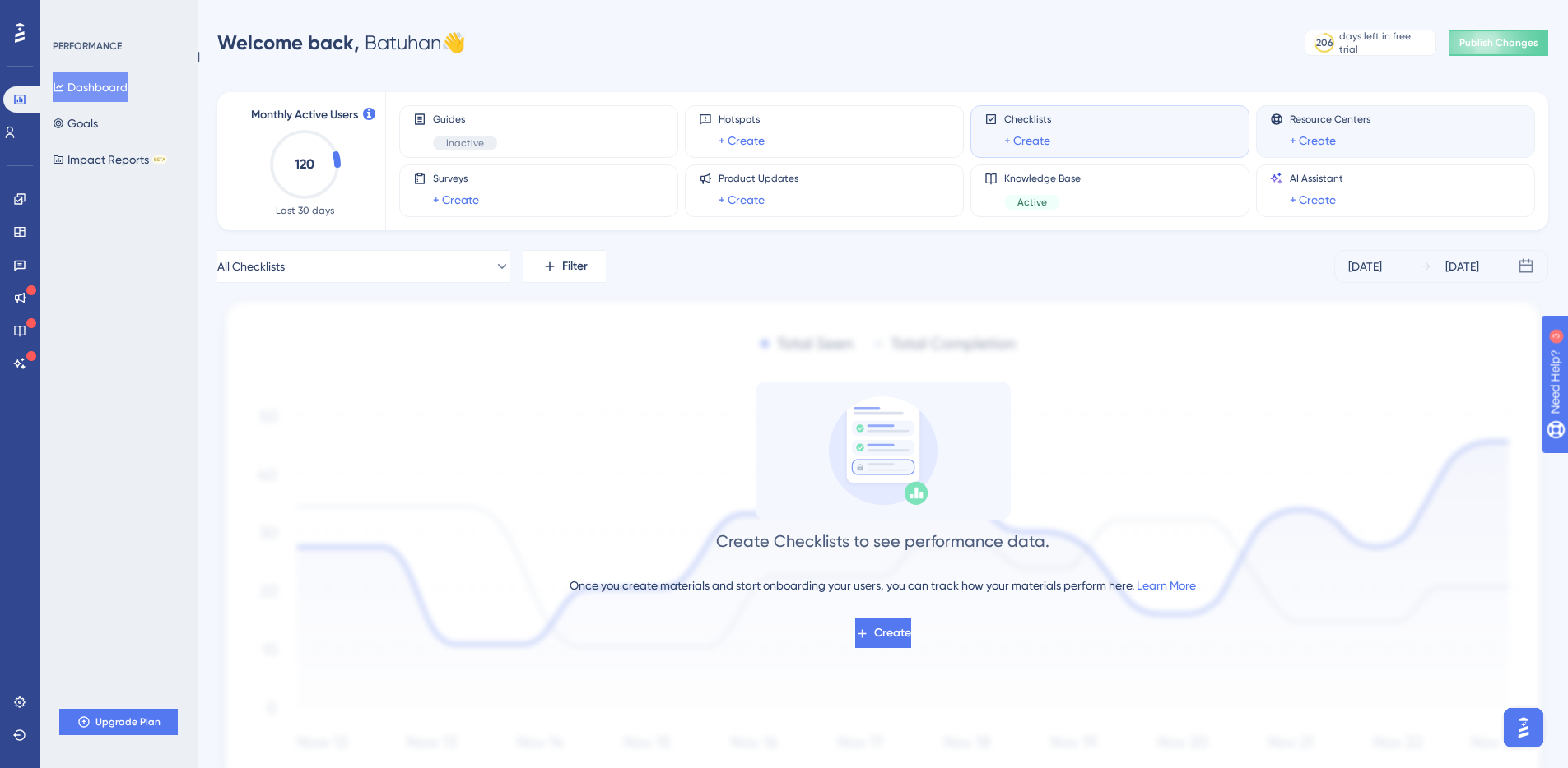
click at [1484, 127] on div "Resource Centers + Create" at bounding box center [1396, 131] width 251 height 38
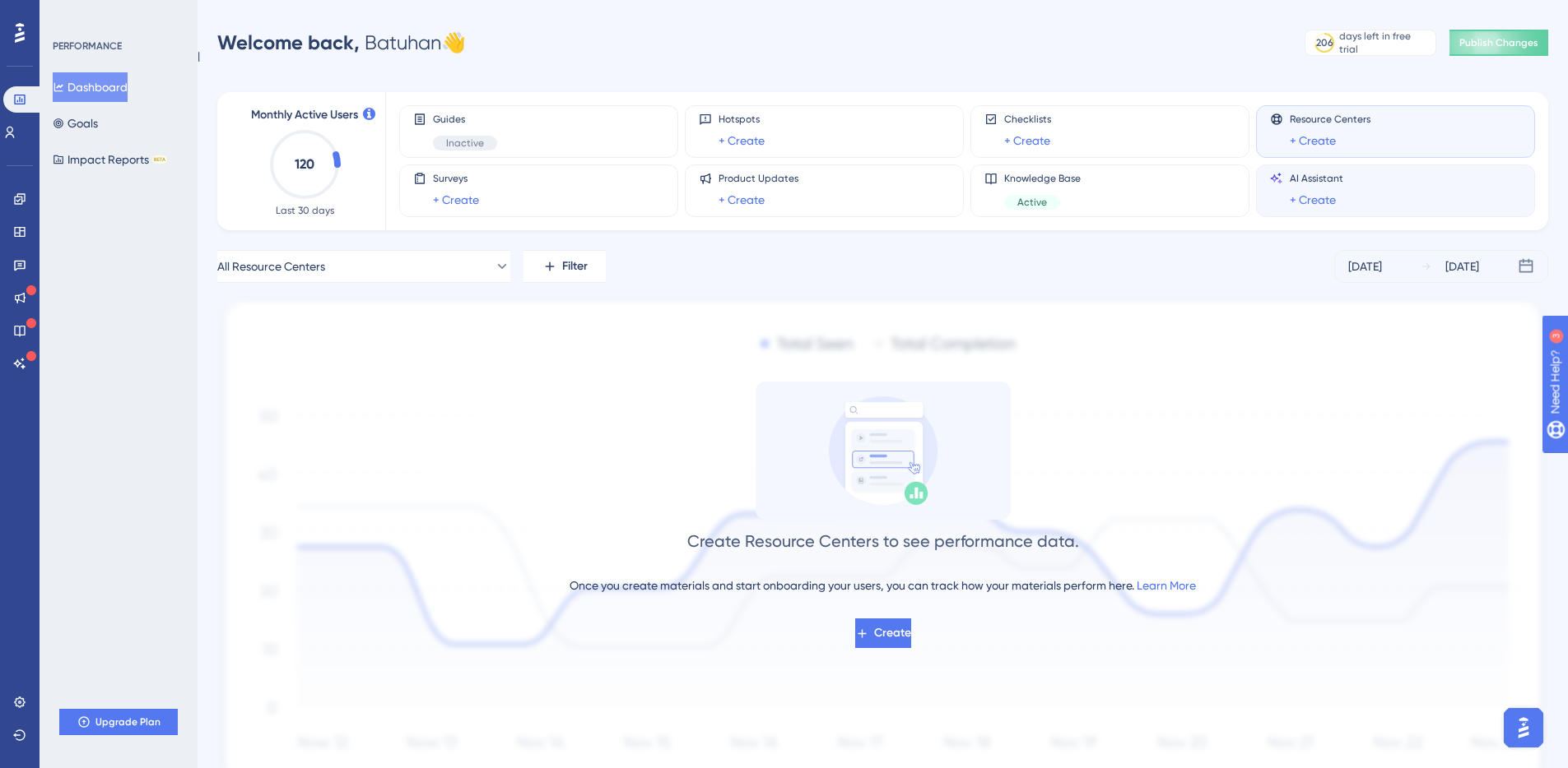
click at [1459, 185] on div "AI Assistant + Create" at bounding box center [1396, 191] width 251 height 38
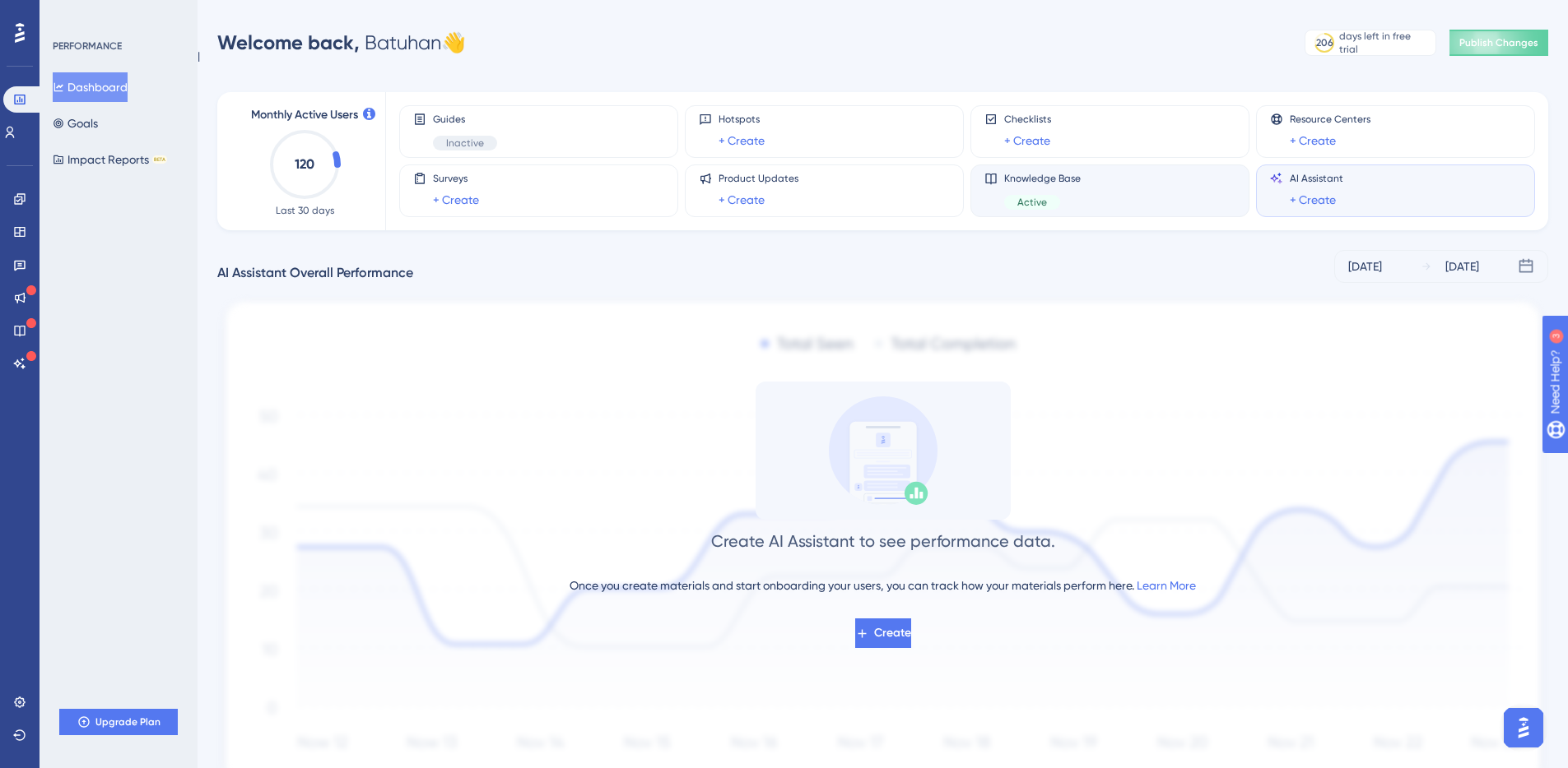
click at [1107, 200] on div "Knowledge Base Active" at bounding box center [1110, 191] width 251 height 38
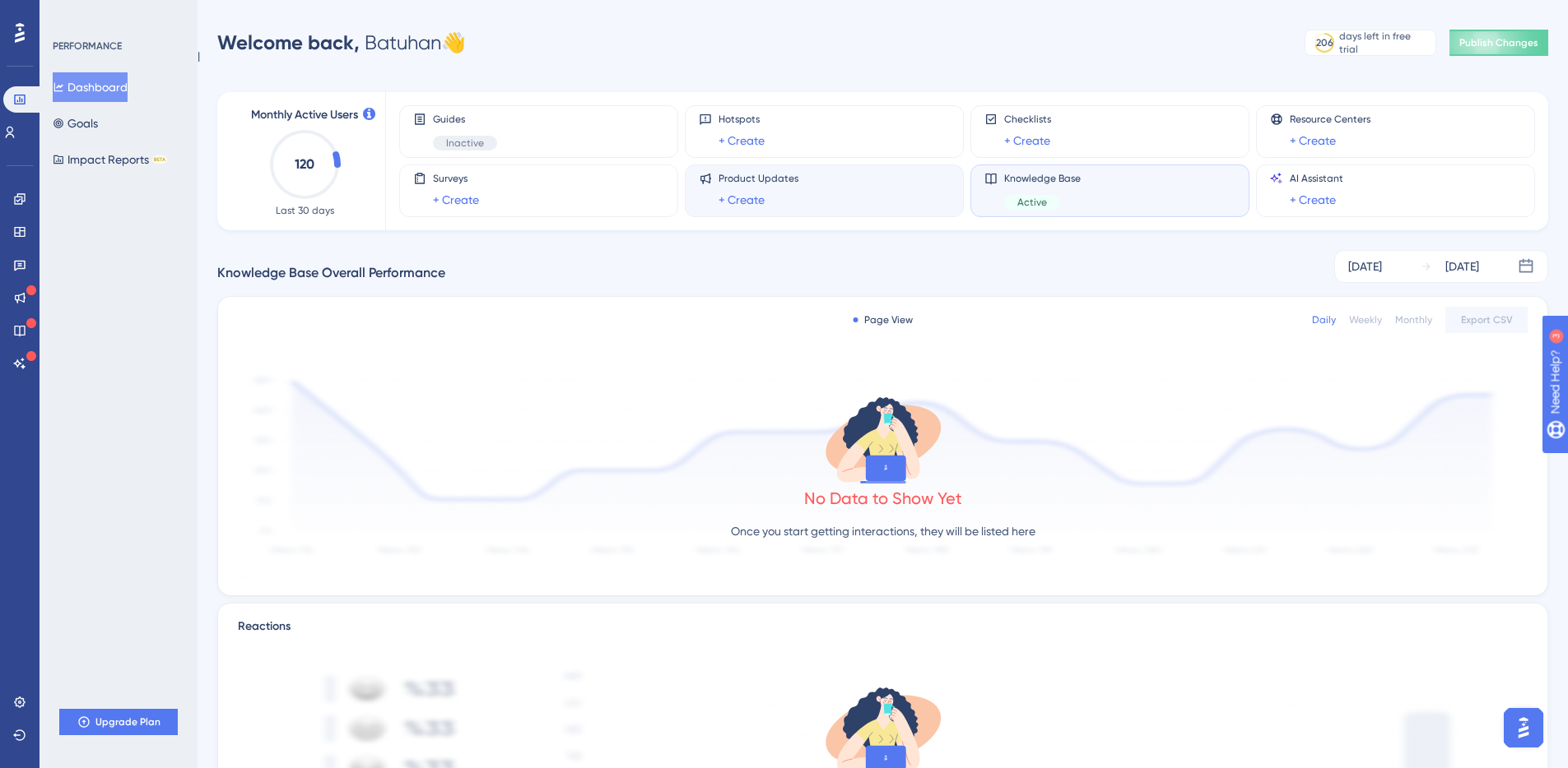
click at [899, 209] on div "Product Updates + Create" at bounding box center [824, 190] width 279 height 52
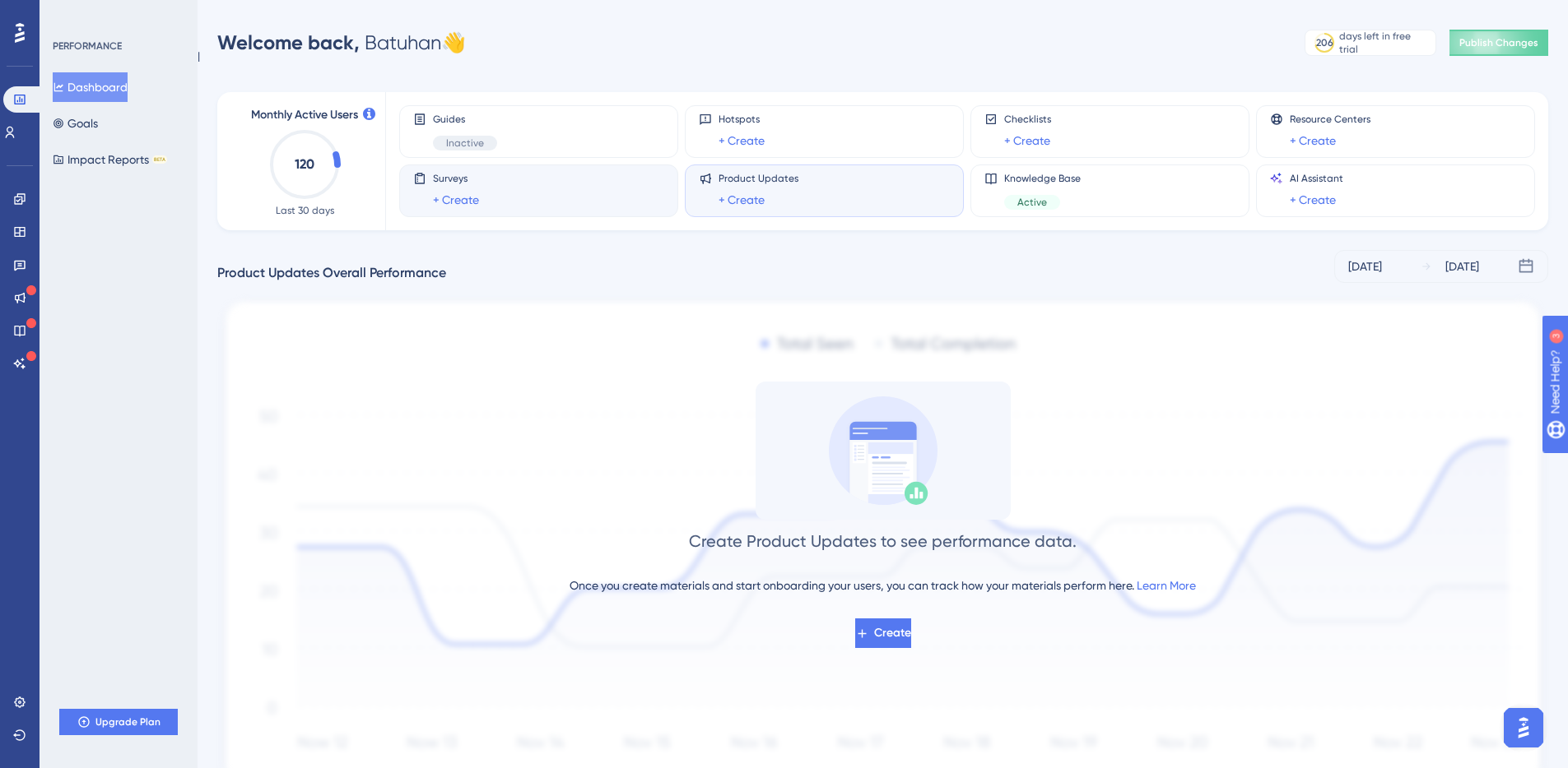
click at [559, 178] on div "Surveys + Create" at bounding box center [539, 191] width 251 height 38
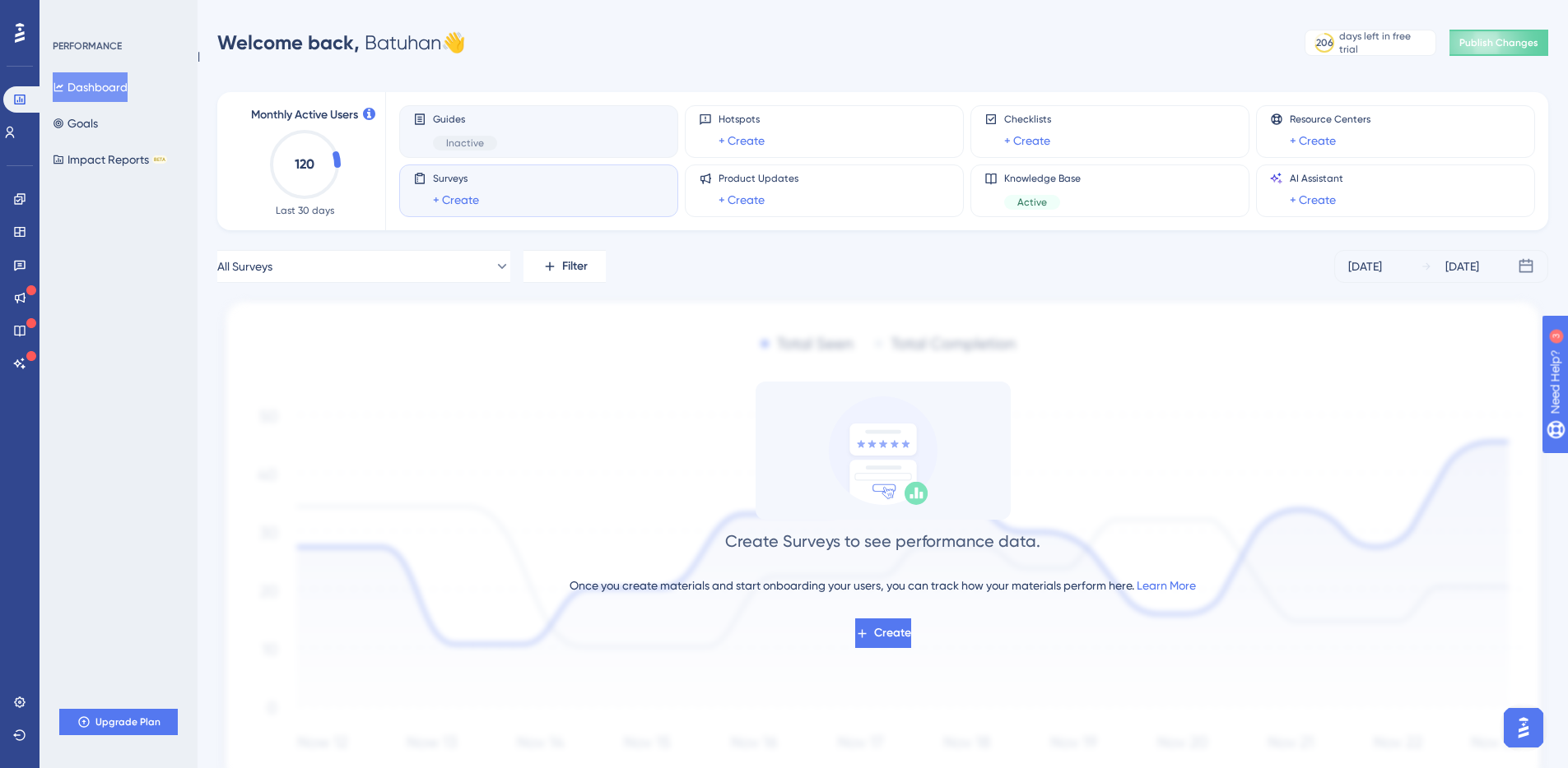
click at [556, 143] on div "Guides Inactive" at bounding box center [539, 131] width 251 height 38
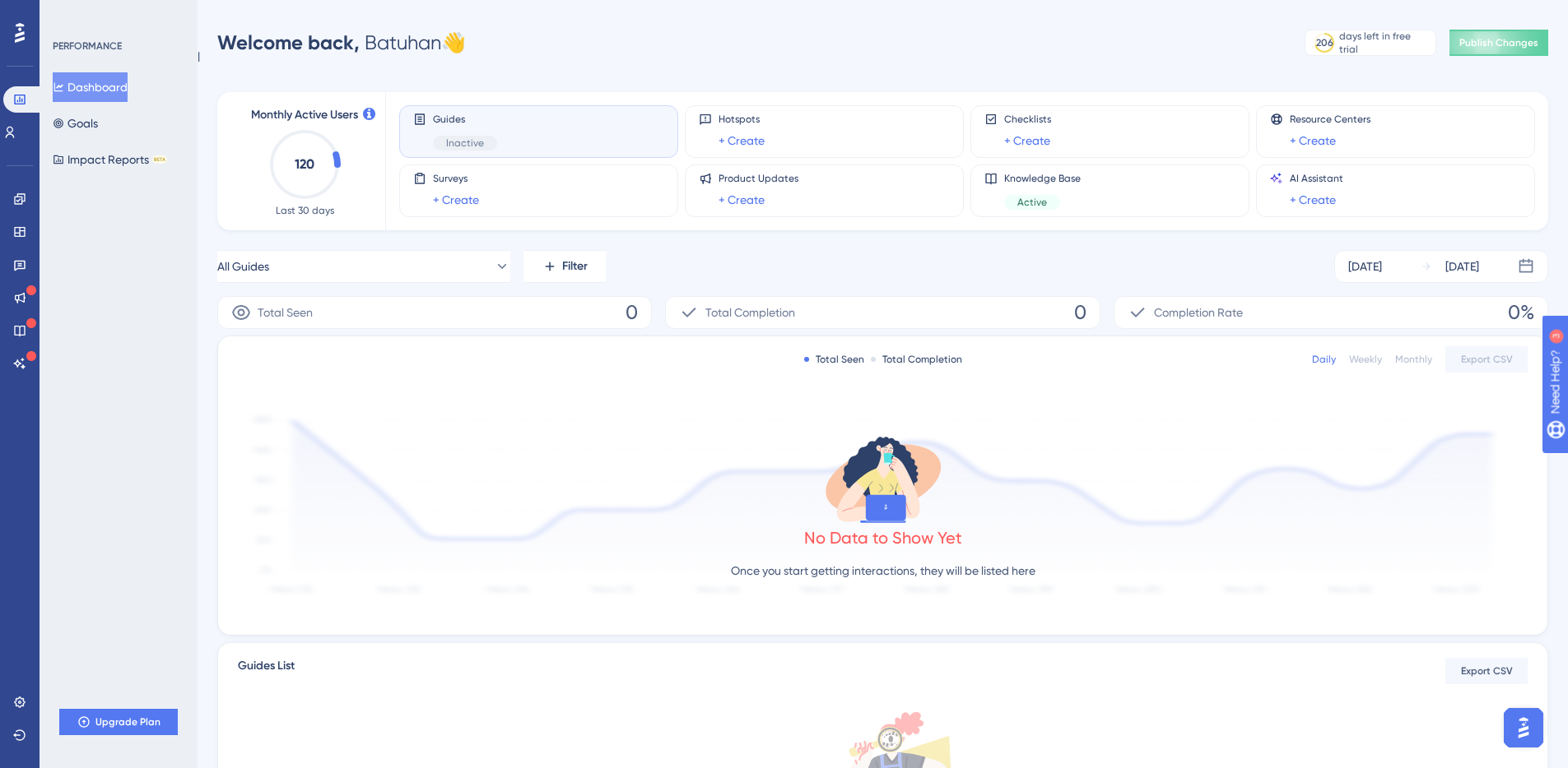
click at [646, 13] on div "Performance Users Engagement Widgets Feedback Product Updates Knowledge Base AI…" at bounding box center [784, 518] width 1568 height 1036
